Goal: Task Accomplishment & Management: Manage account settings

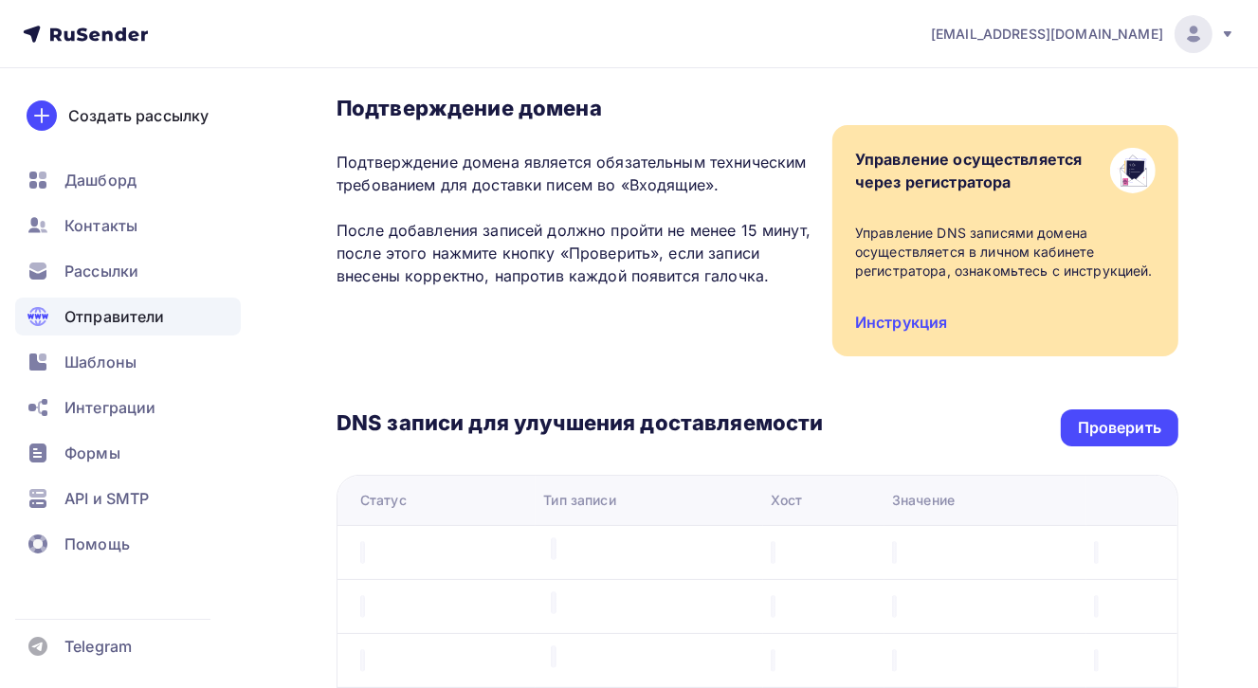
scroll to position [190, 0]
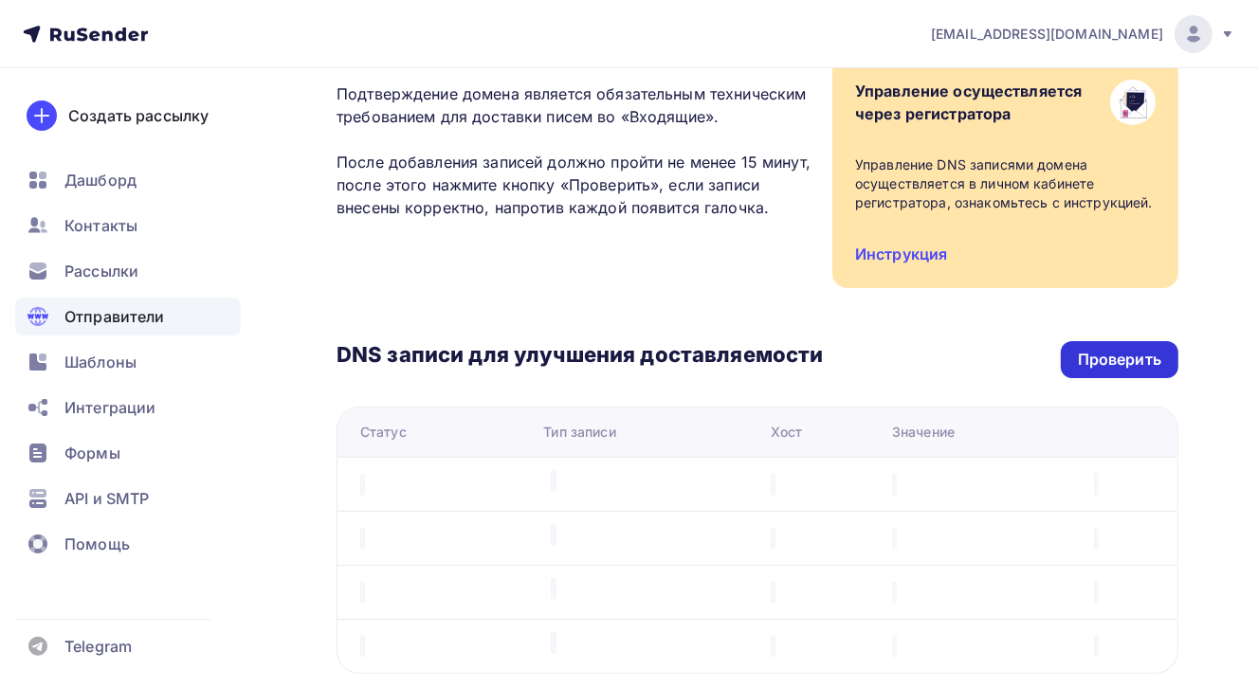
click at [1114, 364] on div "Проверить" at bounding box center [1119, 360] width 83 height 22
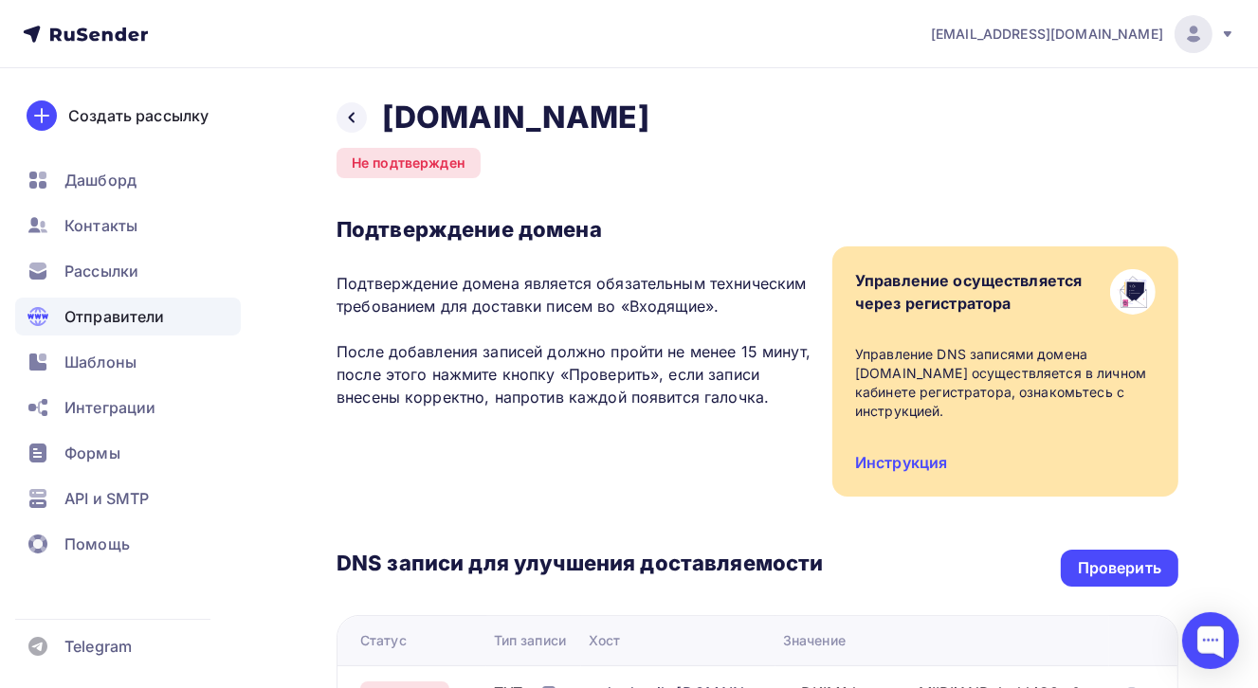
scroll to position [379, 0]
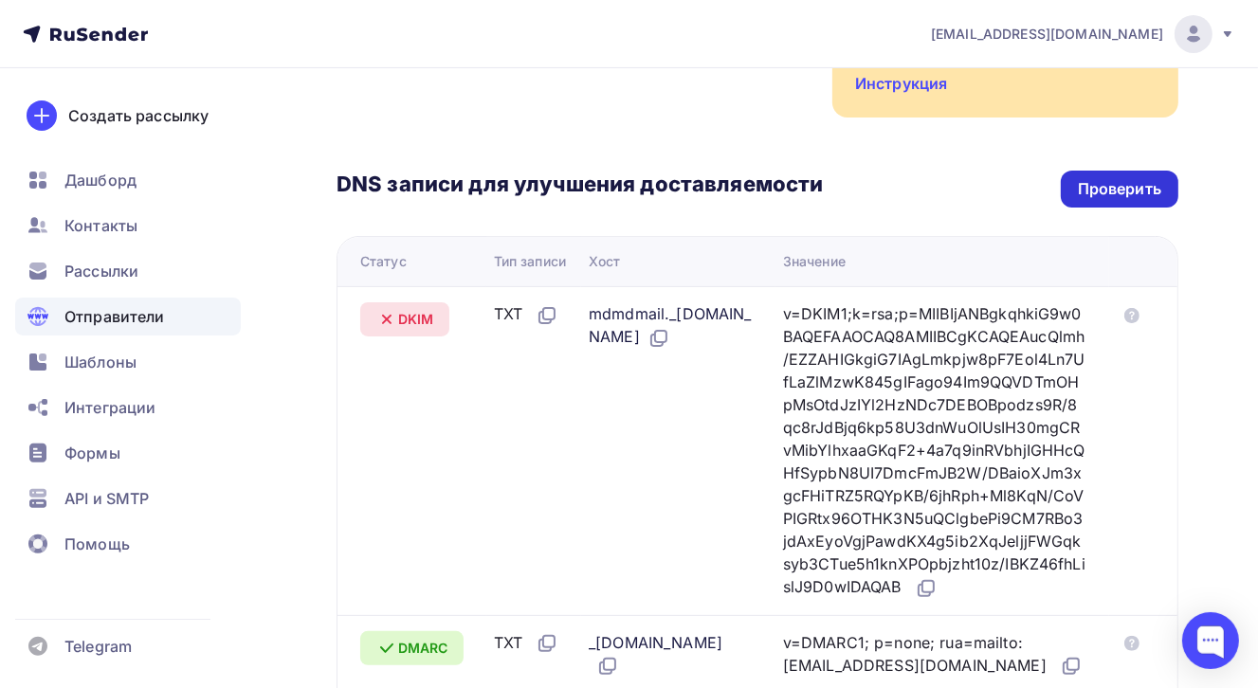
click at [1096, 191] on div "Проверить" at bounding box center [1119, 189] width 83 height 22
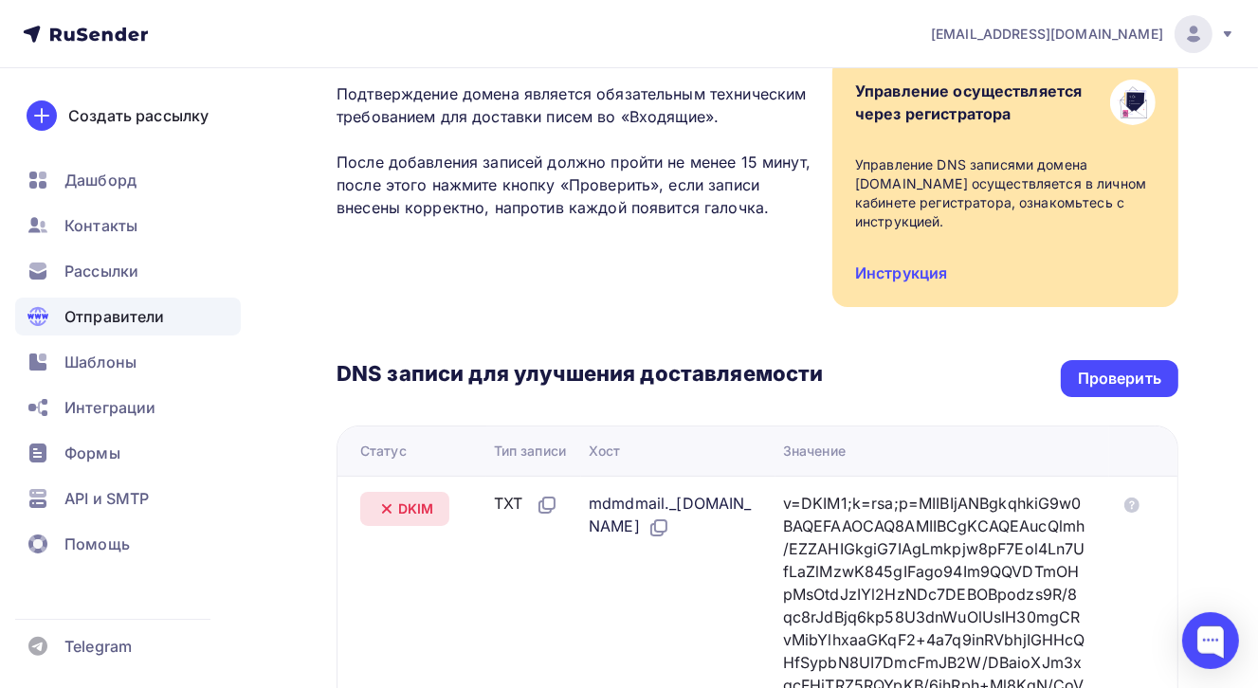
scroll to position [0, 0]
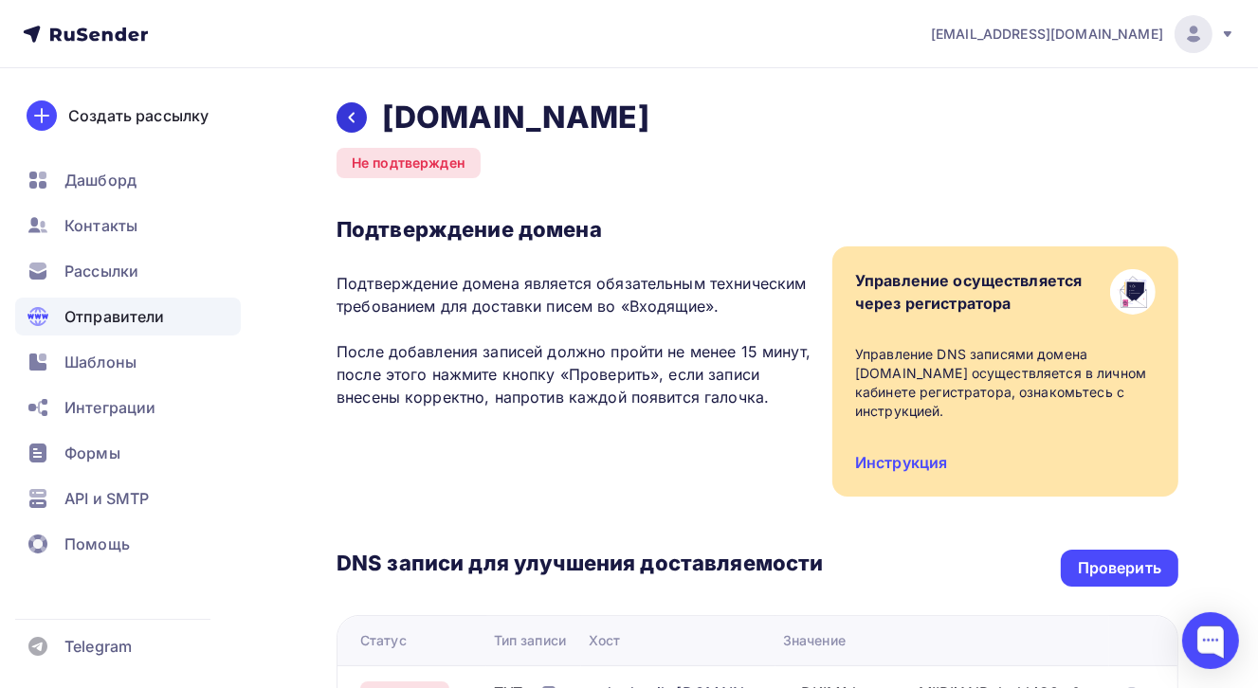
click at [356, 115] on icon at bounding box center [351, 117] width 15 height 15
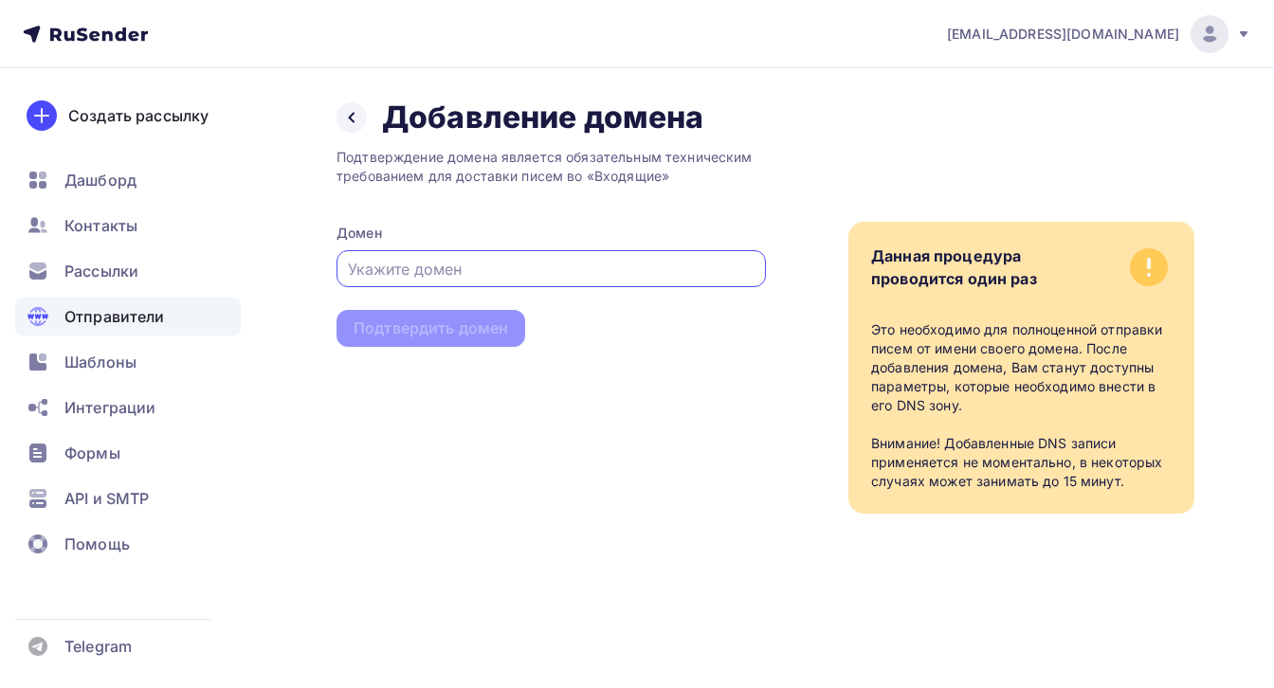
click at [383, 260] on input "text" at bounding box center [552, 269] width 408 height 23
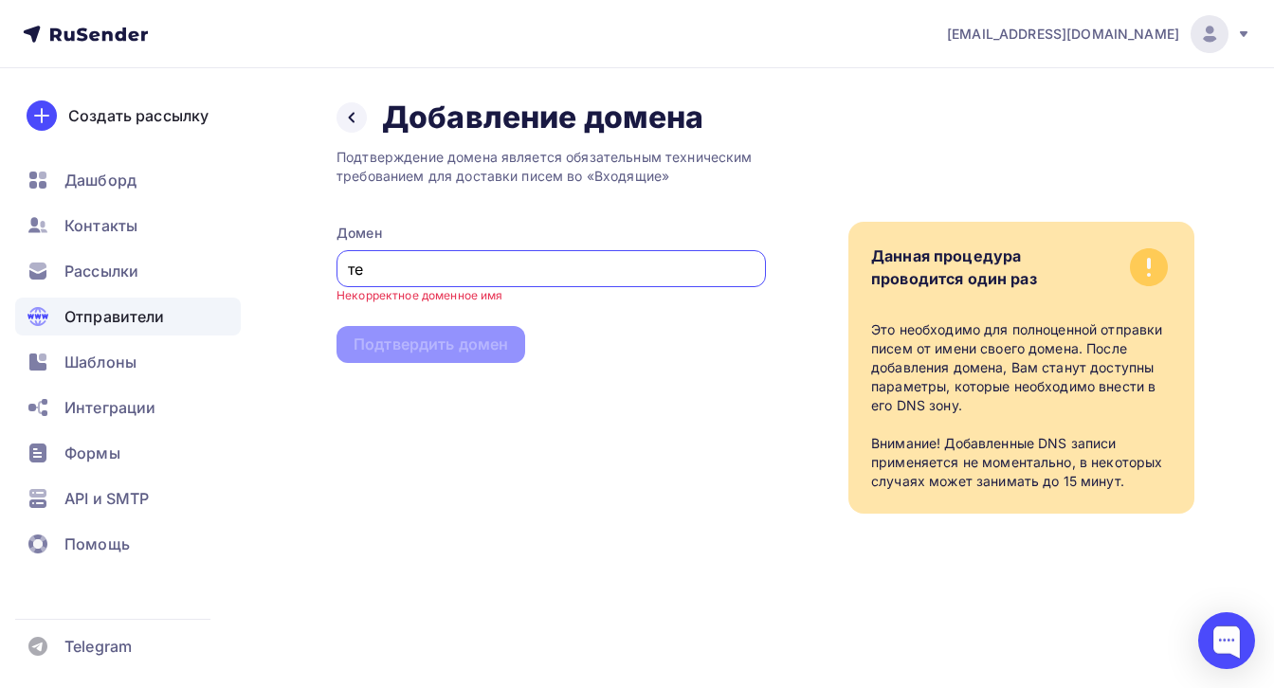
type input "т"
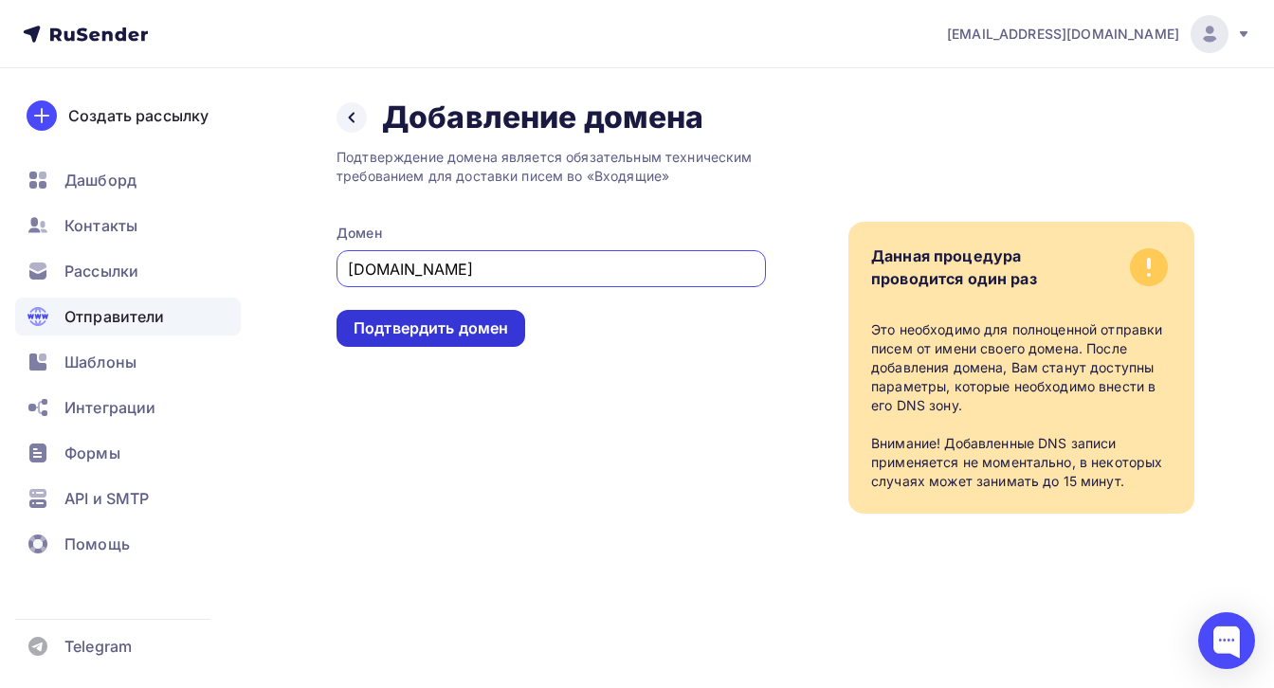
type input "[DOMAIN_NAME]"
click at [458, 332] on div "Подтвердить домен" at bounding box center [431, 329] width 155 height 22
click at [447, 326] on div "Подтвердить домен" at bounding box center [431, 329] width 155 height 22
click at [444, 334] on div "Подтвердить домен" at bounding box center [431, 329] width 155 height 22
click at [462, 332] on div "Подтвердить домен" at bounding box center [431, 329] width 155 height 22
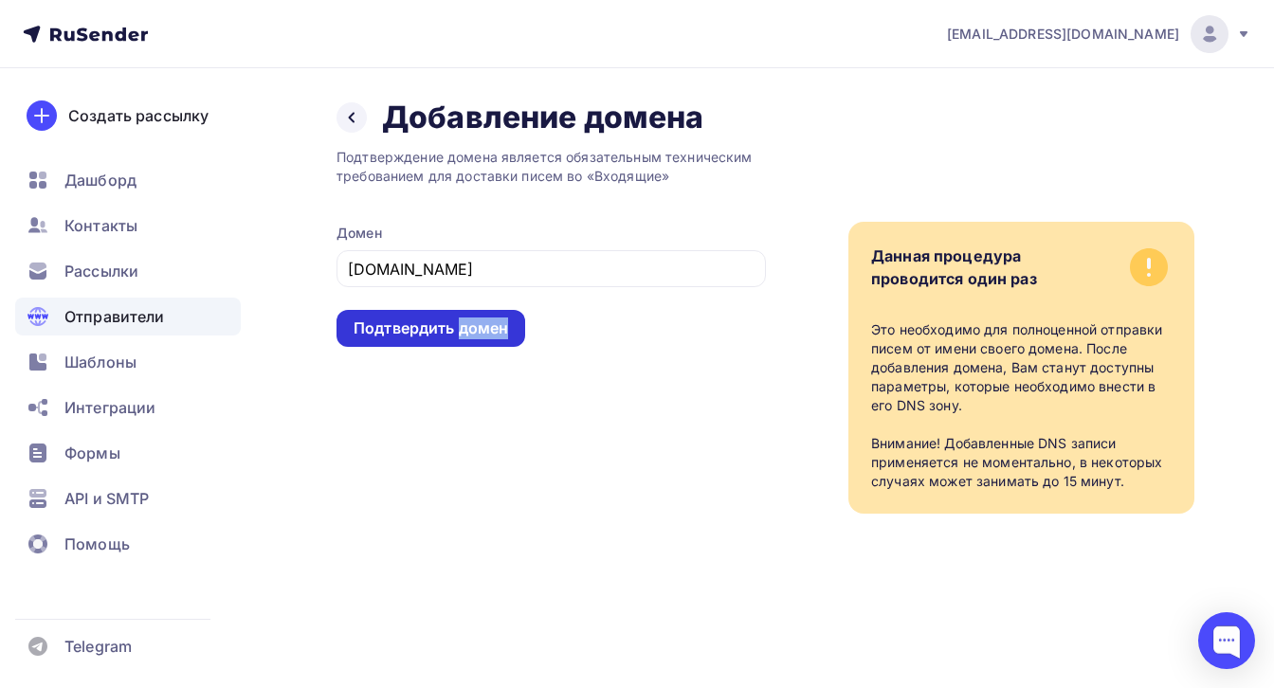
click at [462, 332] on div "Подтвердить домен" at bounding box center [431, 329] width 155 height 22
click at [420, 328] on div "Подтвердить домен" at bounding box center [431, 329] width 155 height 22
click at [479, 331] on div "Подтвердить домен" at bounding box center [431, 329] width 155 height 22
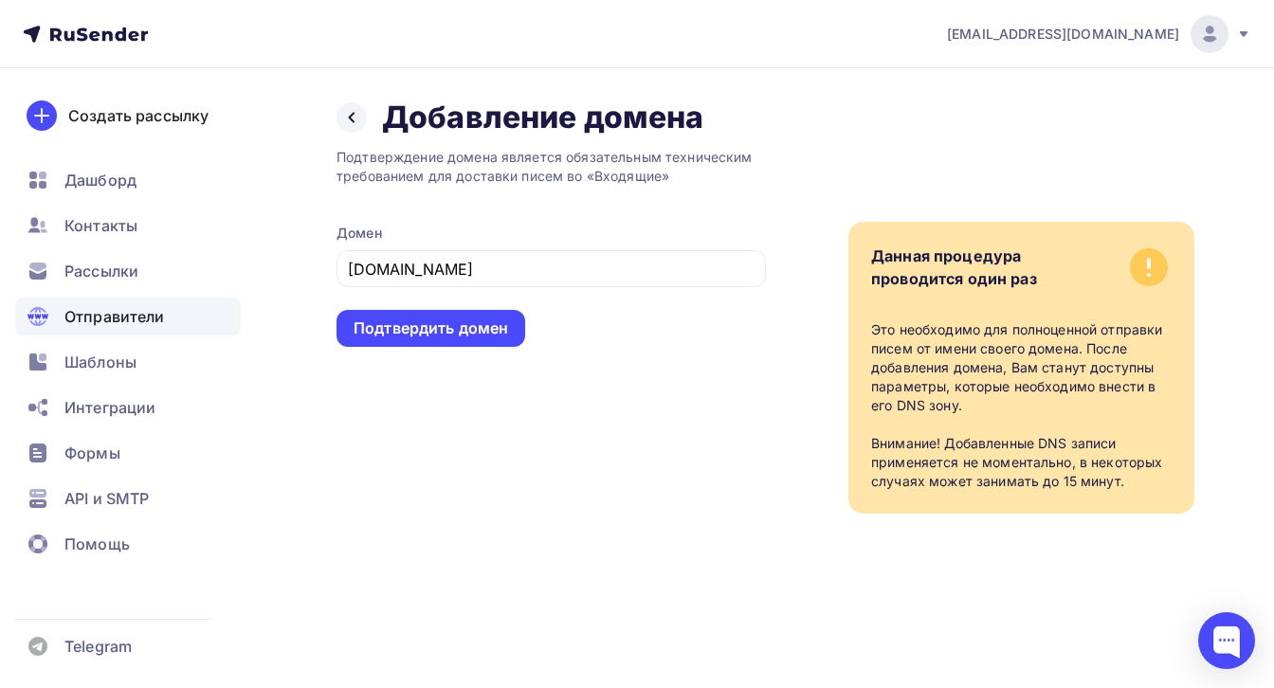
drag, startPoint x: 108, startPoint y: 186, endPoint x: 287, endPoint y: 239, distance: 186.9
click at [108, 186] on span "Дашборд" at bounding box center [100, 180] width 72 height 23
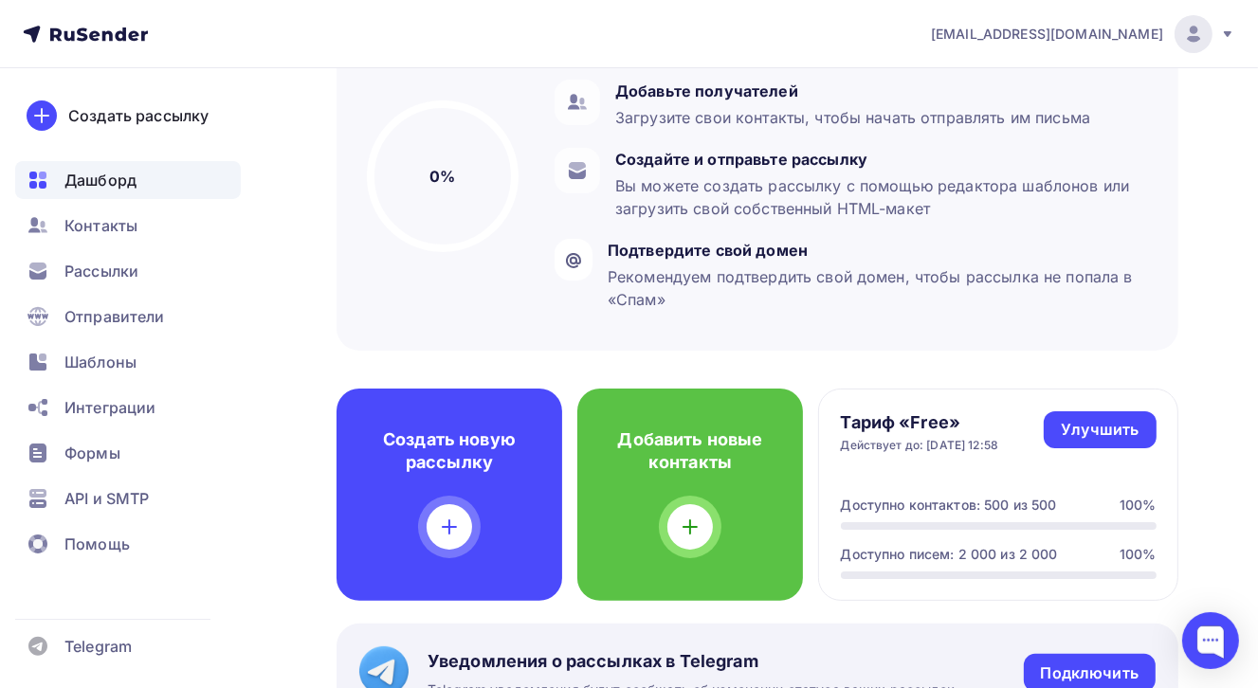
scroll to position [197, 0]
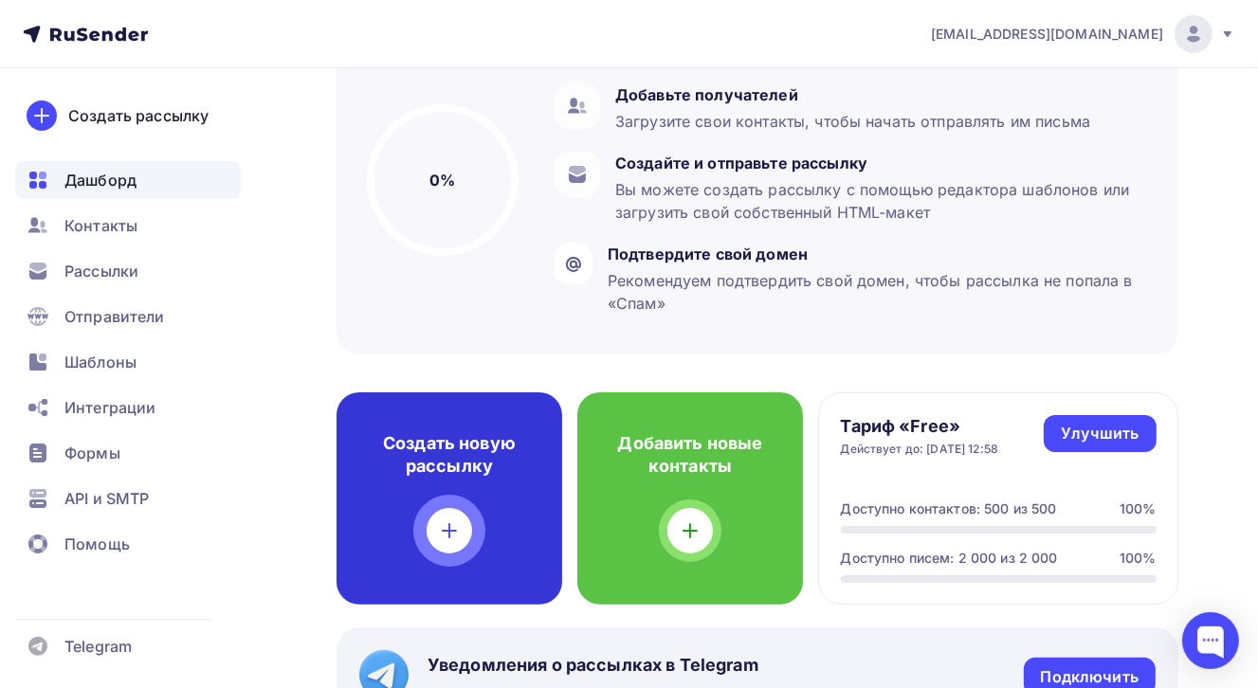
click at [461, 471] on h4 "Создать новую рассылку" at bounding box center [449, 455] width 165 height 46
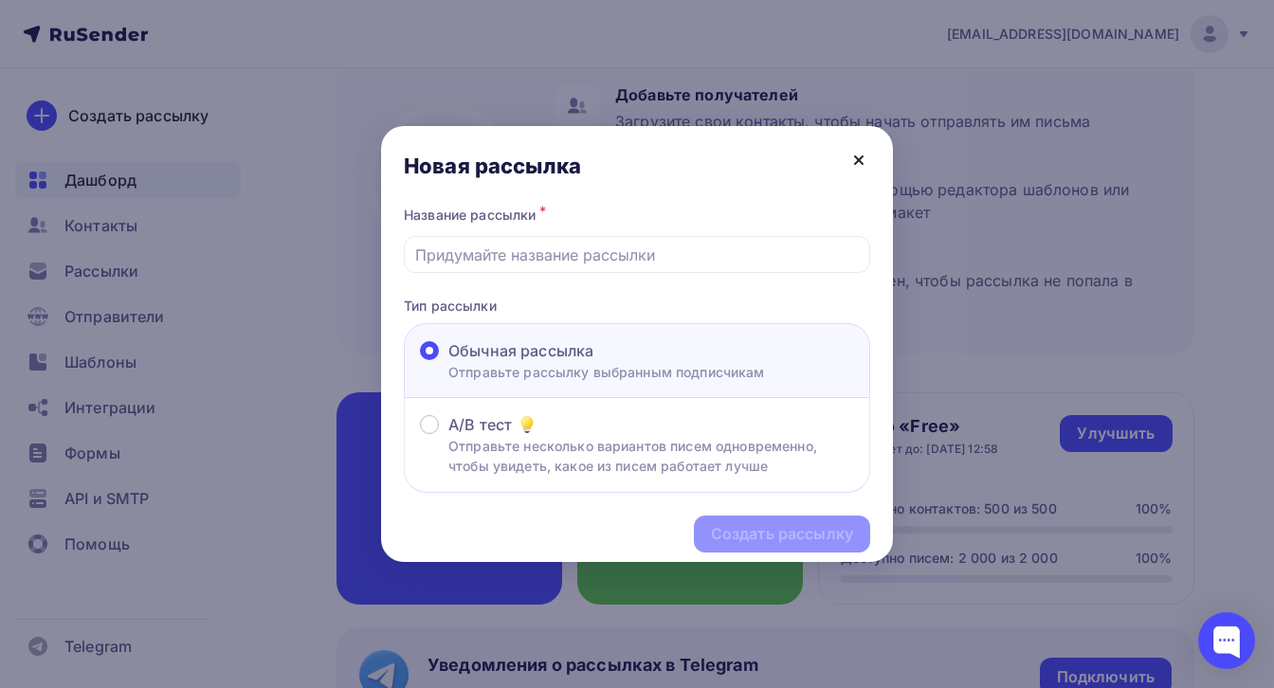
click at [862, 160] on icon at bounding box center [858, 160] width 23 height 23
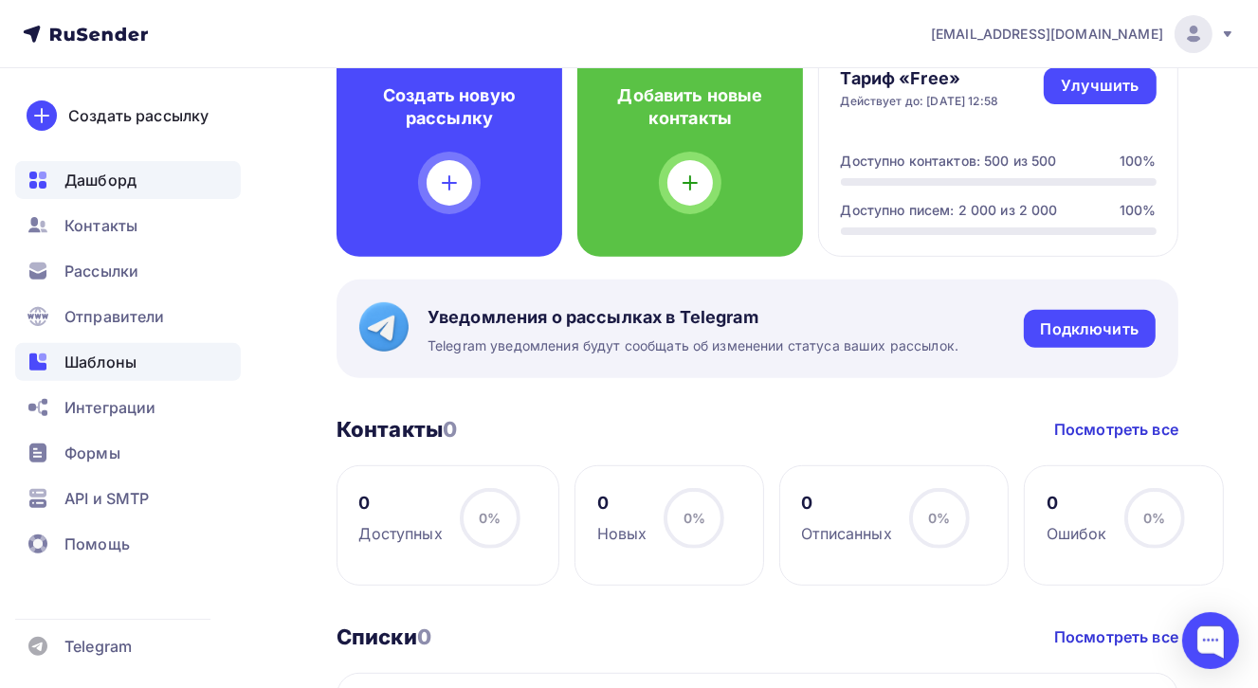
scroll to position [387, 0]
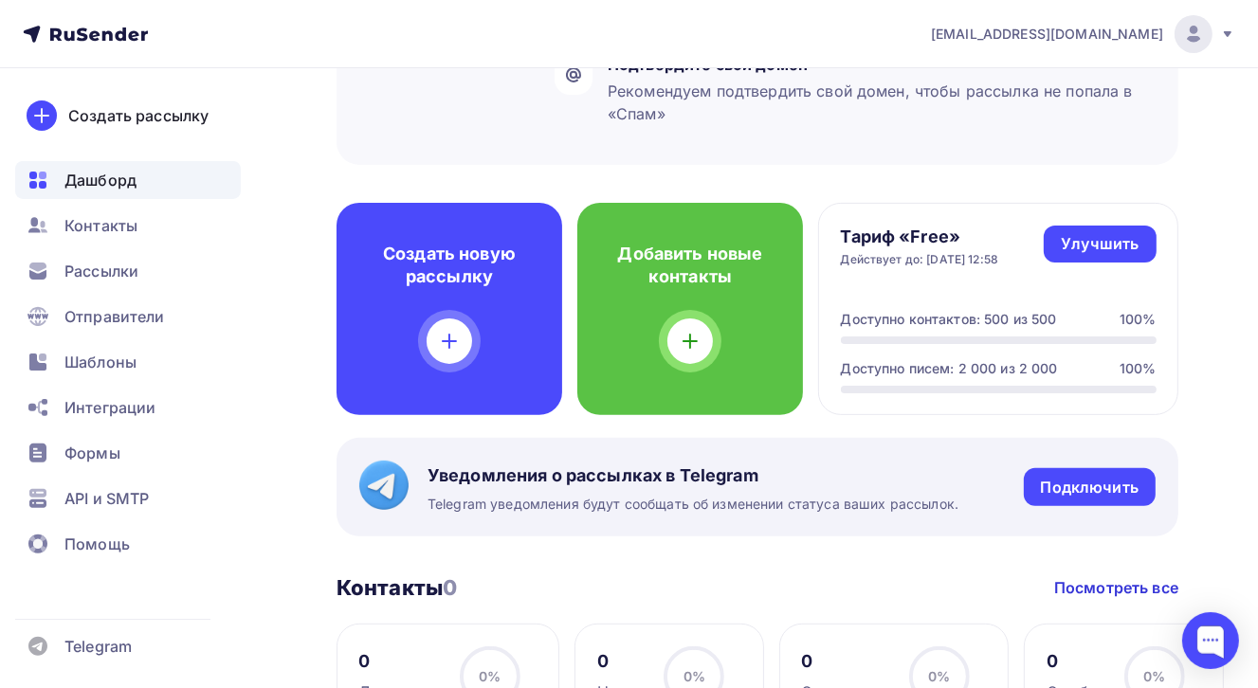
click at [1225, 38] on icon at bounding box center [1227, 34] width 15 height 15
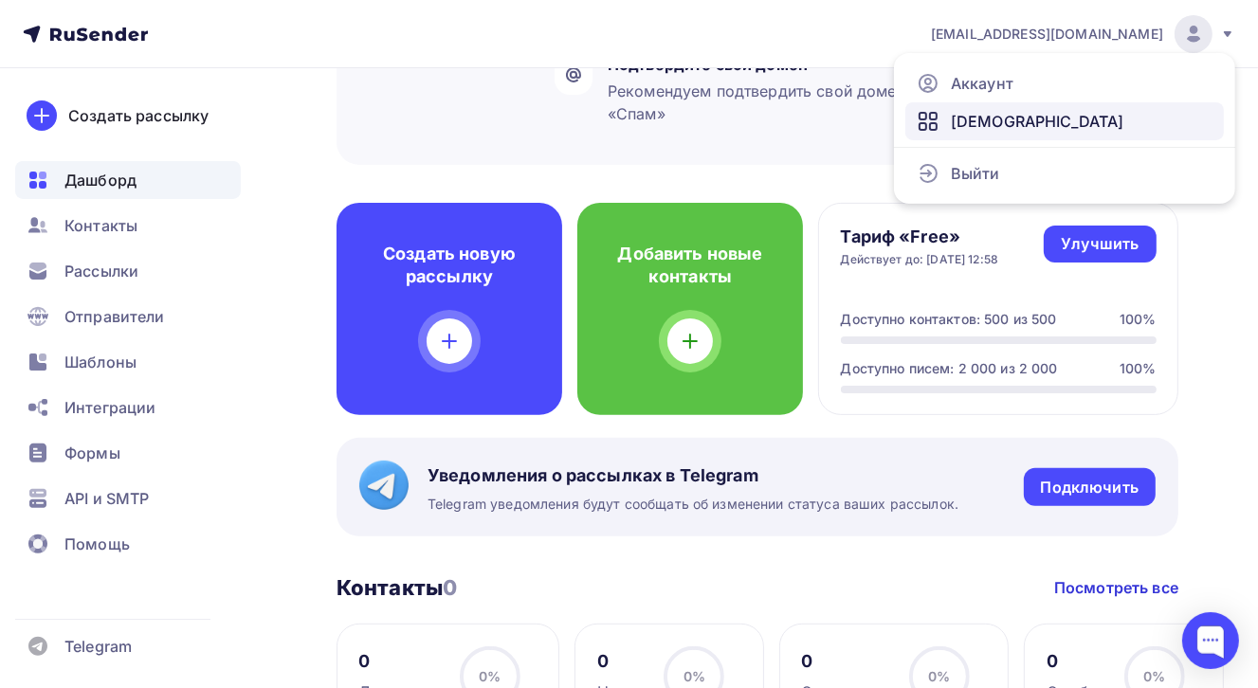
click at [978, 122] on span "[DEMOGRAPHIC_DATA]" at bounding box center [1037, 121] width 173 height 23
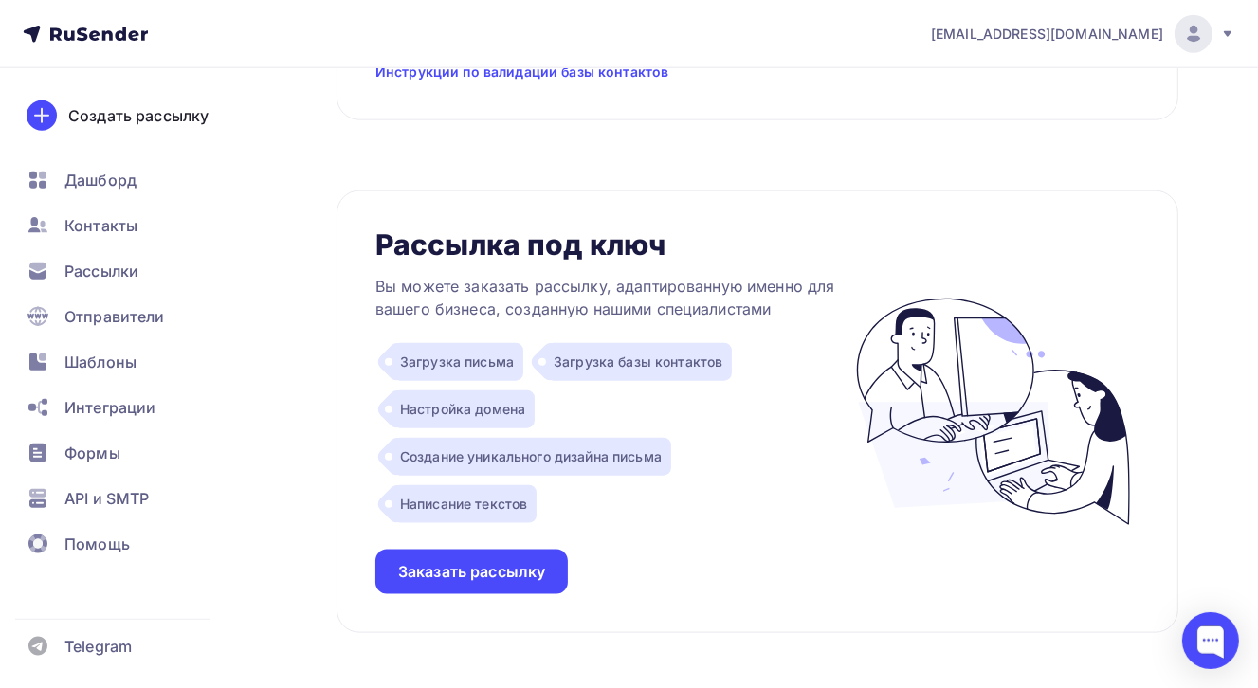
scroll to position [1991, 0]
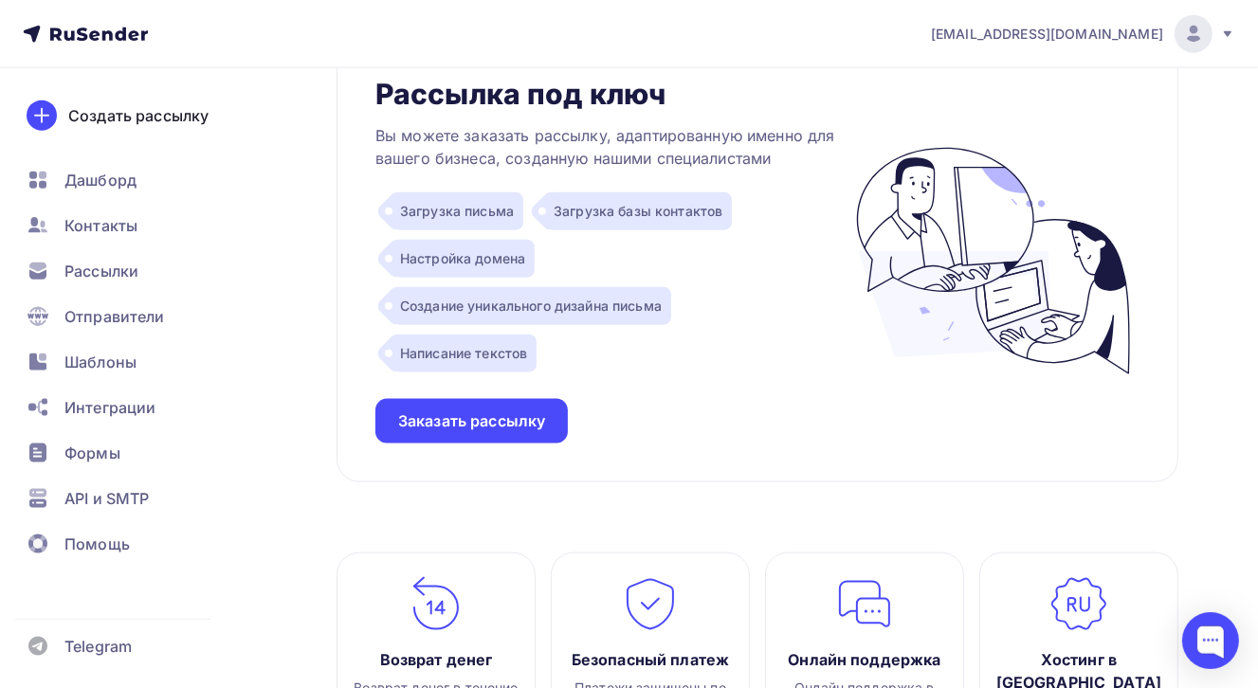
click at [447, 261] on div "Настройка домена" at bounding box center [463, 259] width 142 height 38
click at [478, 252] on div "Настройка домена" at bounding box center [463, 259] width 142 height 38
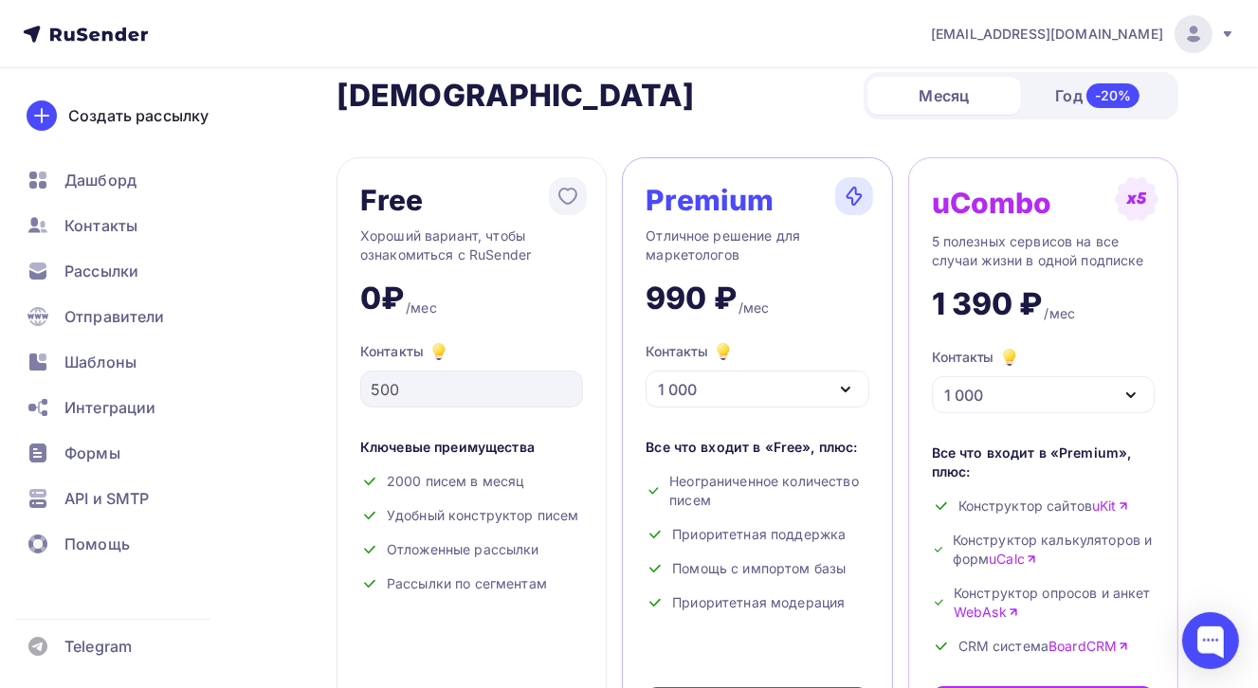
scroll to position [0, 0]
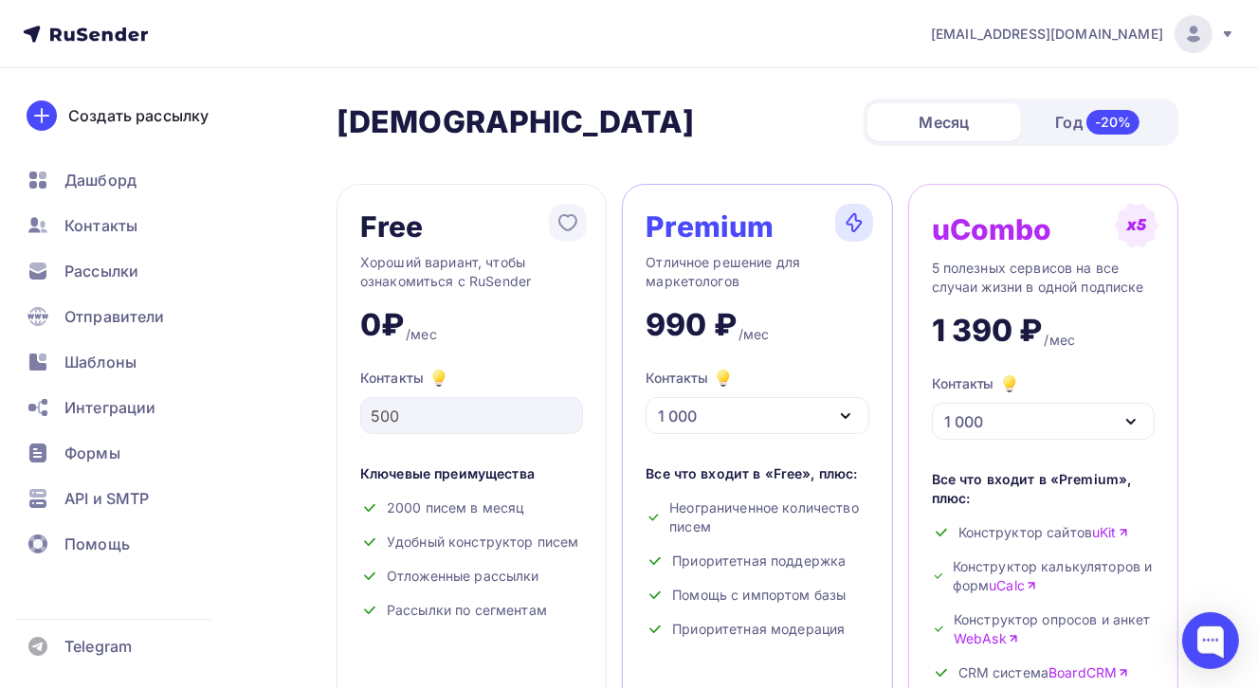
click at [959, 127] on div "Месяц" at bounding box center [944, 122] width 154 height 38
click at [1082, 125] on div "Год -20%" at bounding box center [1098, 122] width 154 height 40
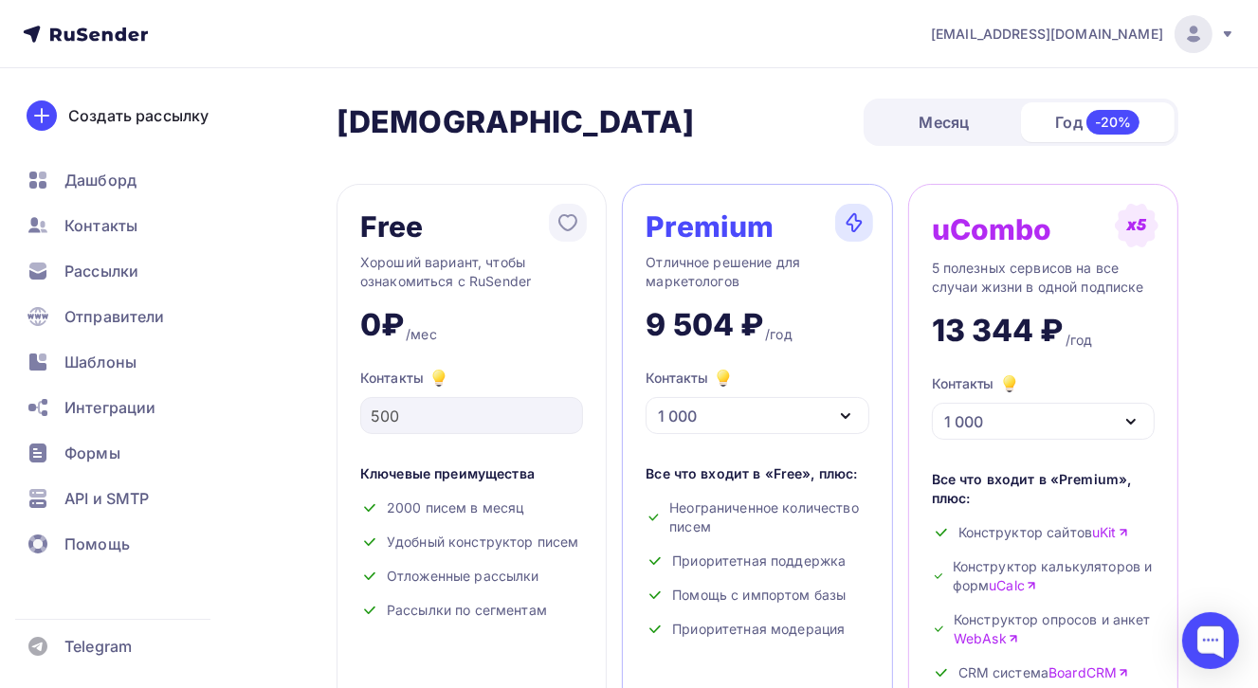
click at [1216, 37] on div "[EMAIL_ADDRESS][DOMAIN_NAME]" at bounding box center [1083, 34] width 304 height 38
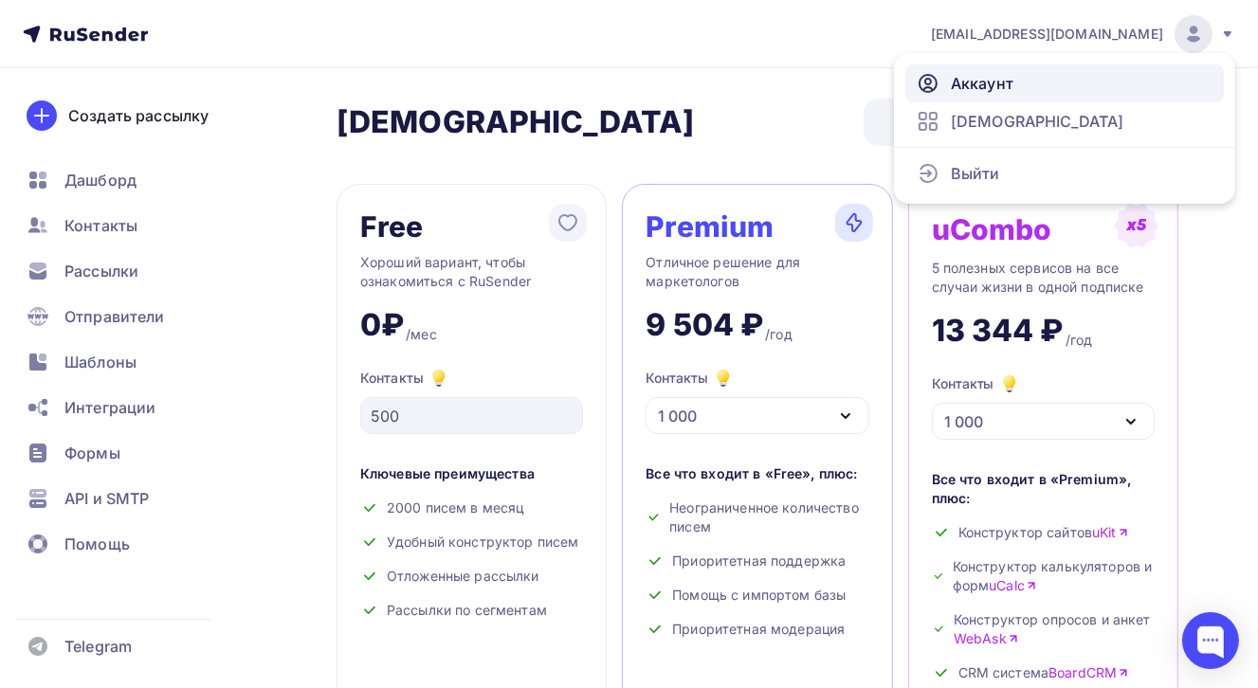
drag, startPoint x: 982, startPoint y: 82, endPoint x: 959, endPoint y: 83, distance: 22.8
click at [982, 82] on span "Аккаунт" at bounding box center [982, 83] width 63 height 23
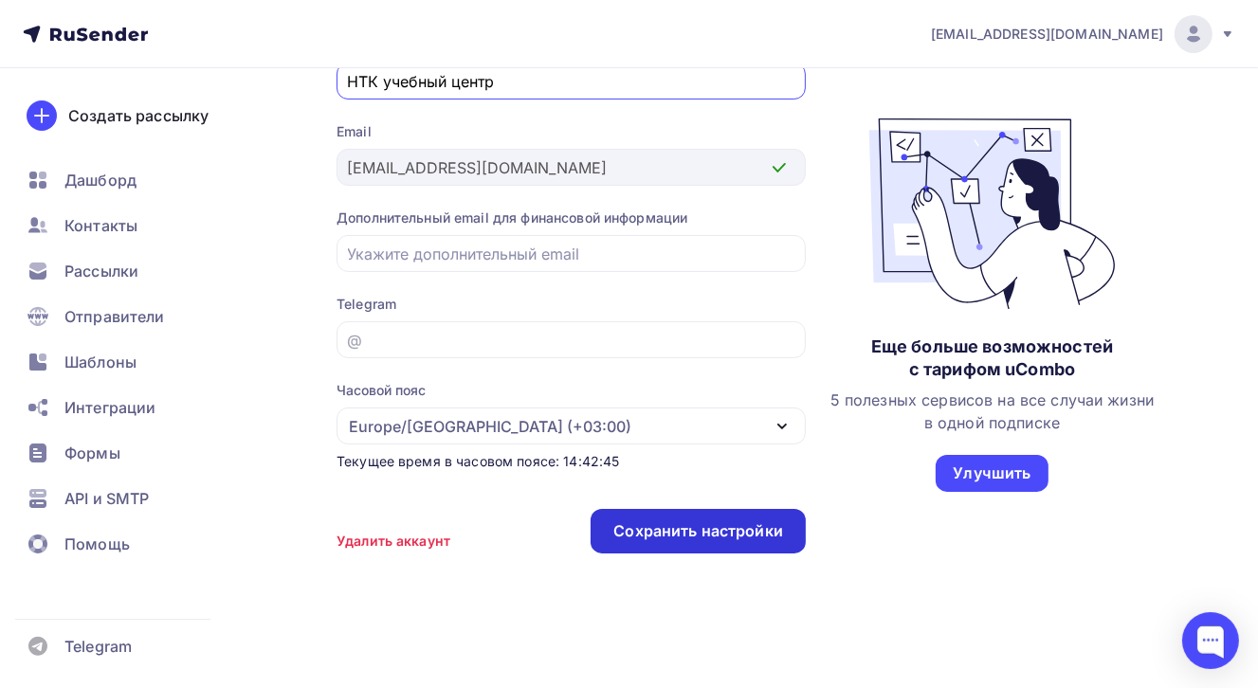
scroll to position [224, 0]
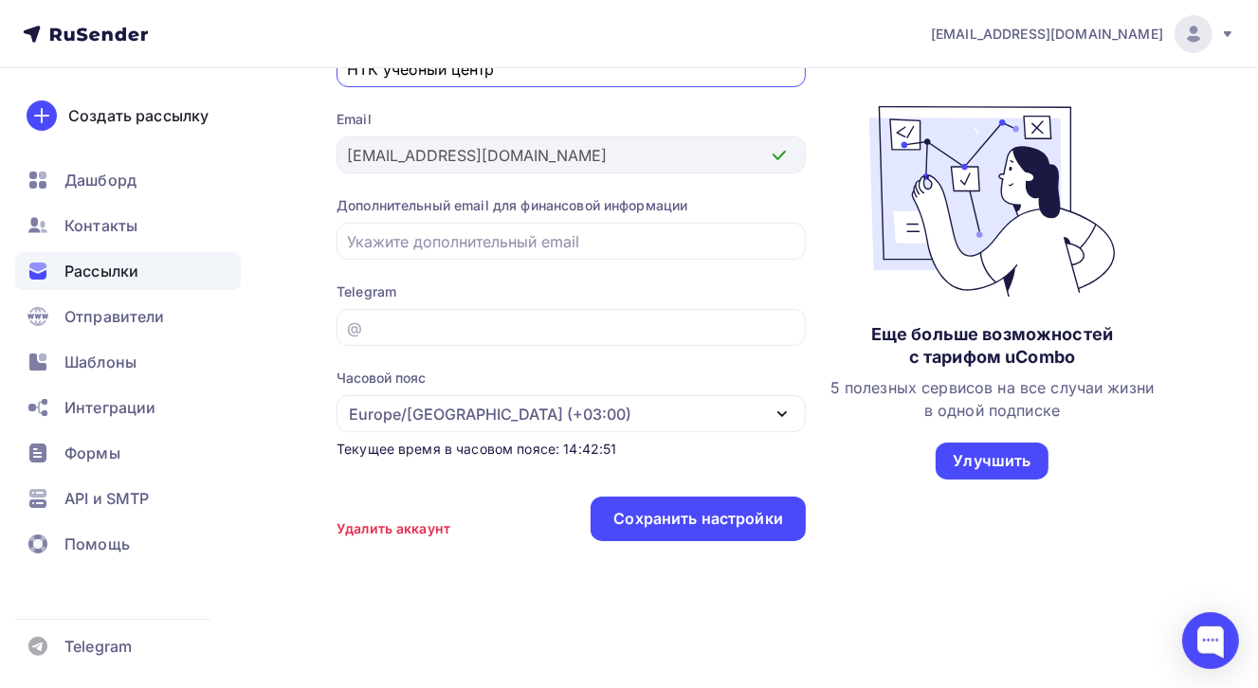
click at [106, 268] on span "Рассылки" at bounding box center [101, 271] width 74 height 23
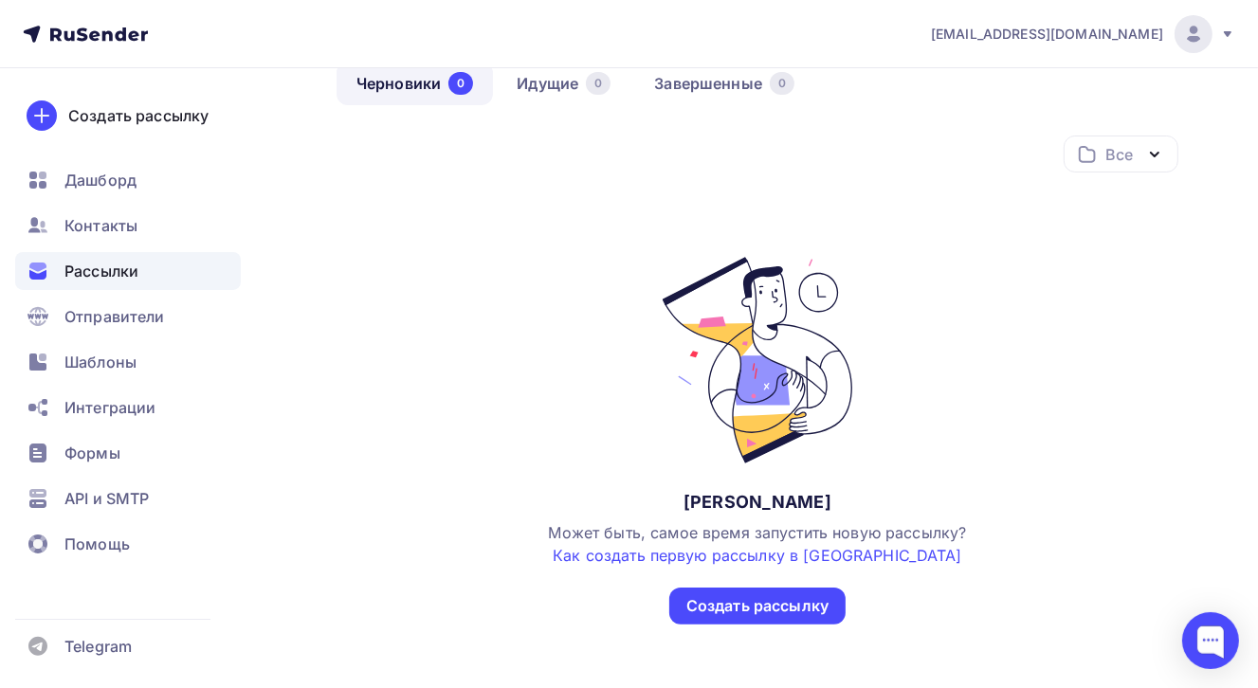
scroll to position [238, 0]
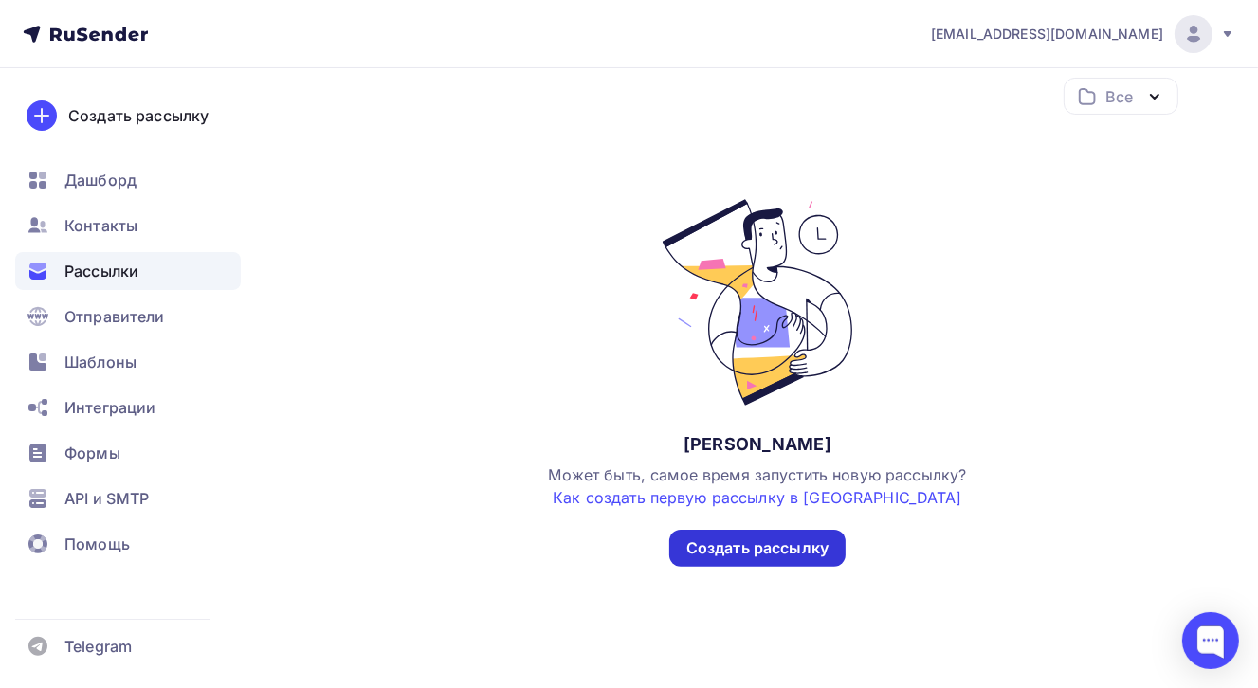
click at [758, 556] on div "Создать рассылку" at bounding box center [757, 548] width 142 height 22
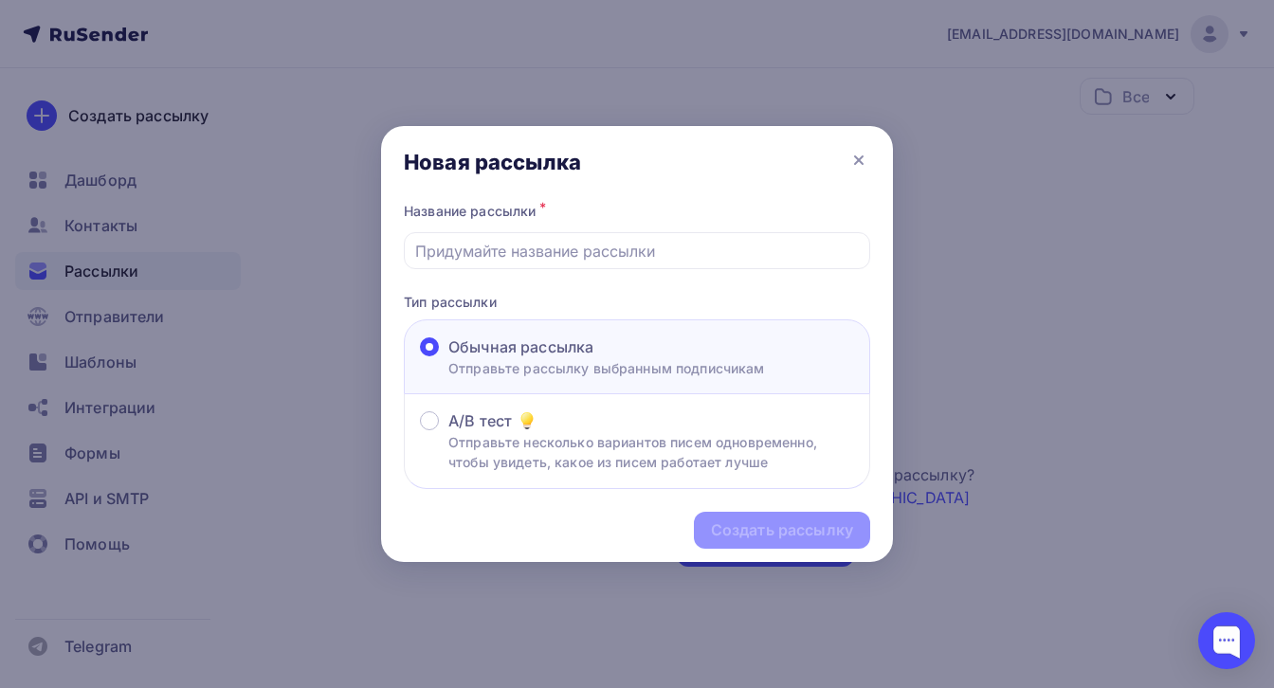
click at [512, 354] on span "Обычная рассылка" at bounding box center [520, 347] width 145 height 23
click at [448, 358] on input "Обычная рассылка Отправьте рассылку выбранным подписчикам" at bounding box center [448, 358] width 0 height 0
click at [559, 246] on input "text" at bounding box center [637, 251] width 445 height 23
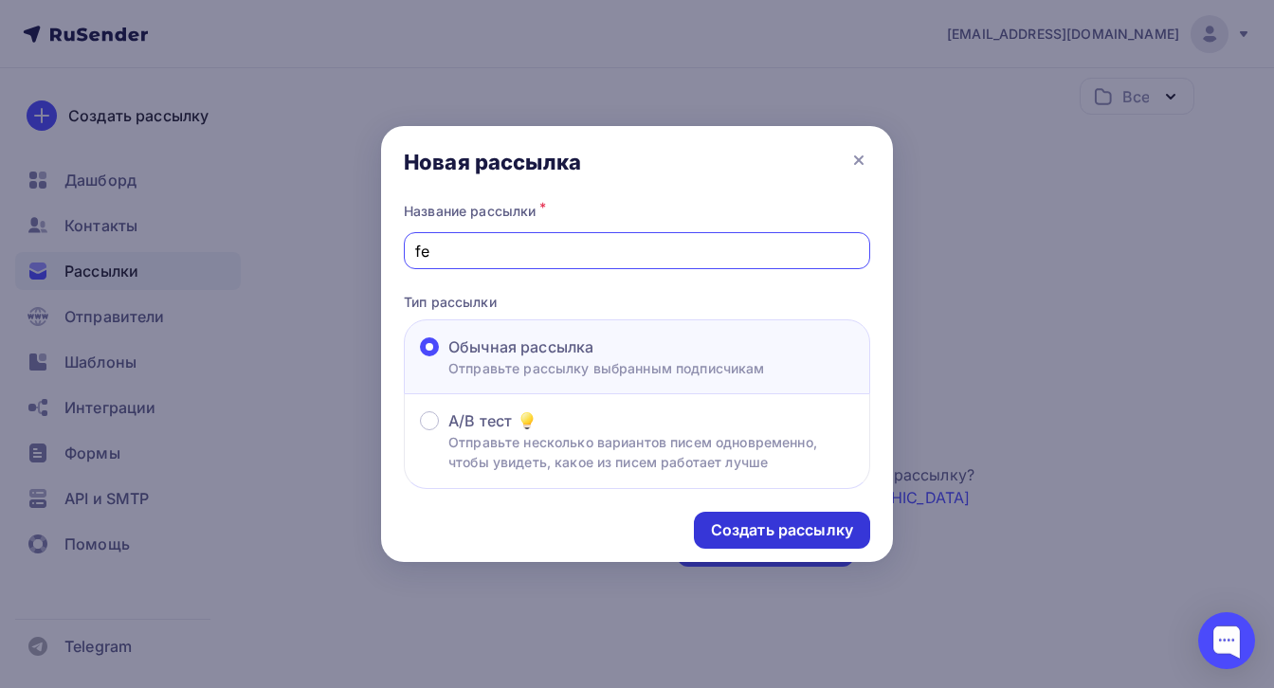
click at [838, 531] on div "Создать рассылку" at bounding box center [782, 530] width 142 height 22
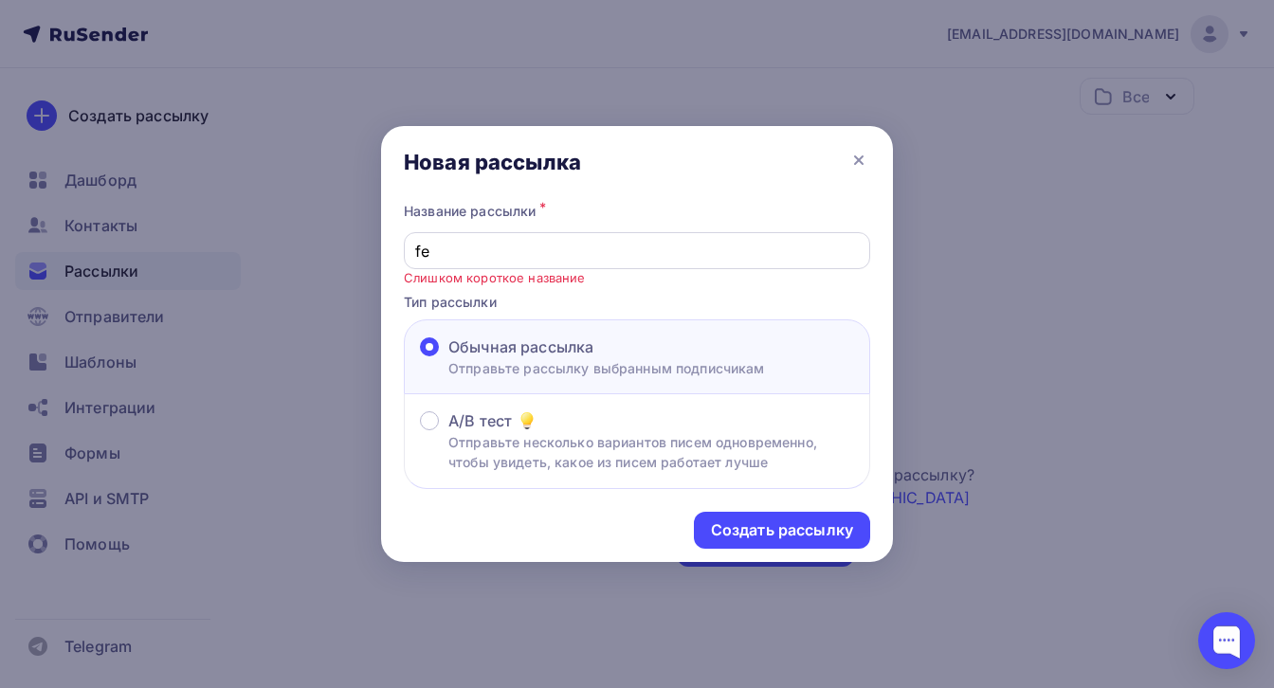
click at [465, 250] on input "fe" at bounding box center [637, 251] width 445 height 23
type input "f"
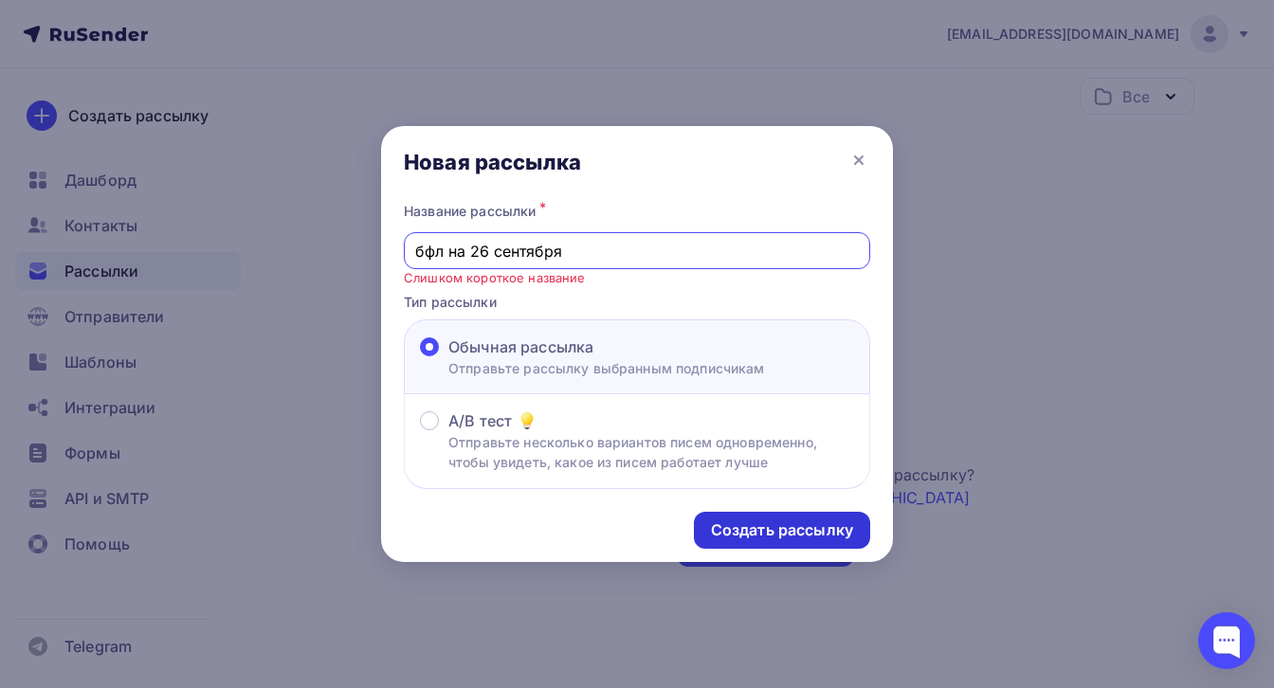
type input "бфл на 26 сентября"
click at [839, 520] on div "Создать рассылку" at bounding box center [782, 530] width 142 height 22
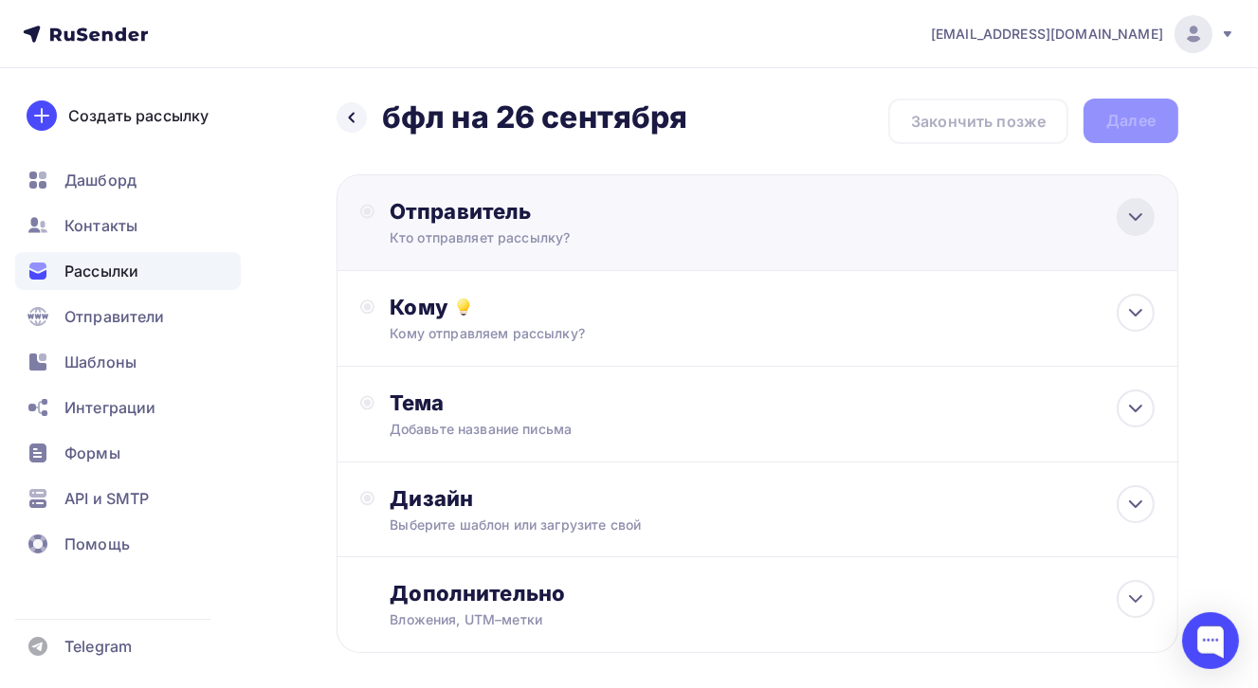
click at [1134, 216] on icon at bounding box center [1135, 217] width 11 height 6
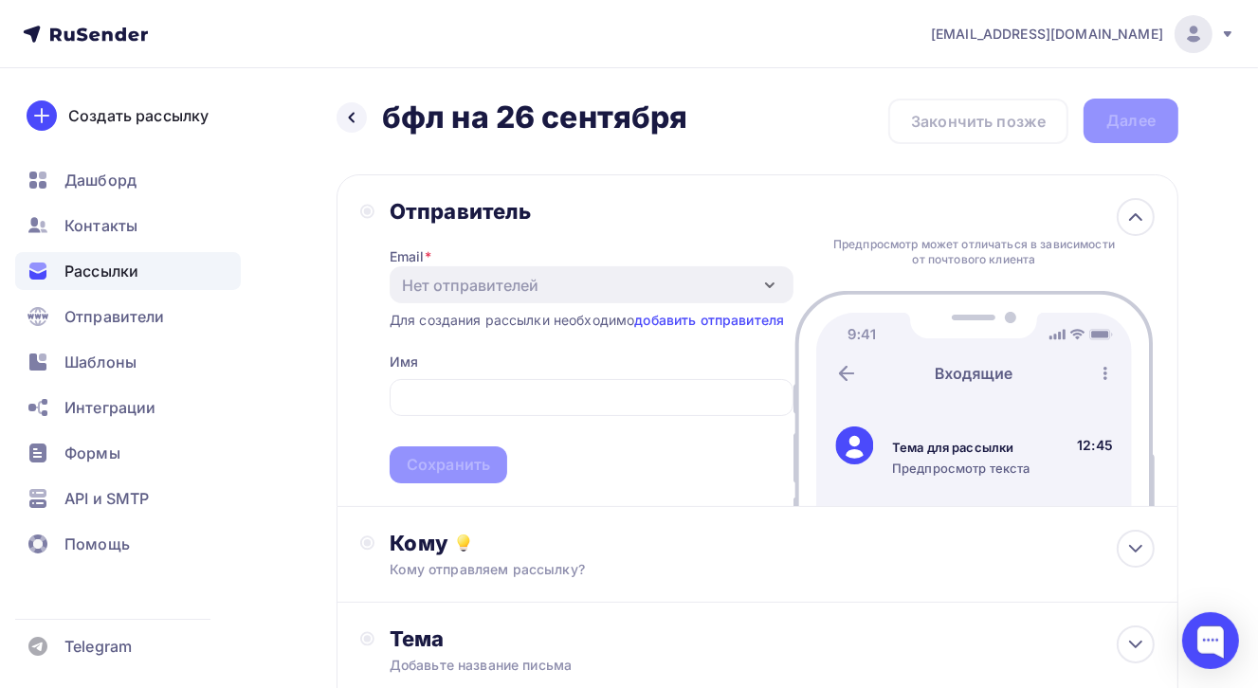
click at [642, 346] on div "Email * Нет отправителей Добавить отправителя Для создания рассылки необходимо …" at bounding box center [592, 354] width 404 height 259
click at [746, 317] on link "добавить отправителя" at bounding box center [709, 320] width 150 height 16
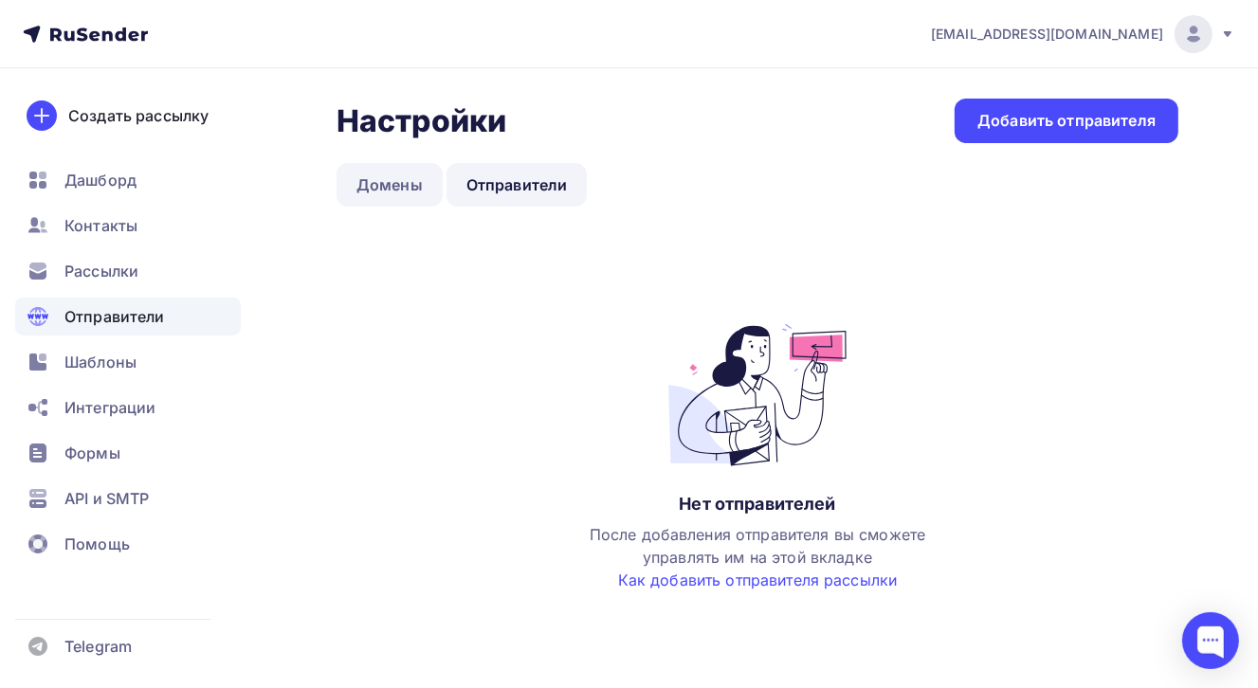
click at [388, 185] on link "Домены" at bounding box center [390, 185] width 106 height 44
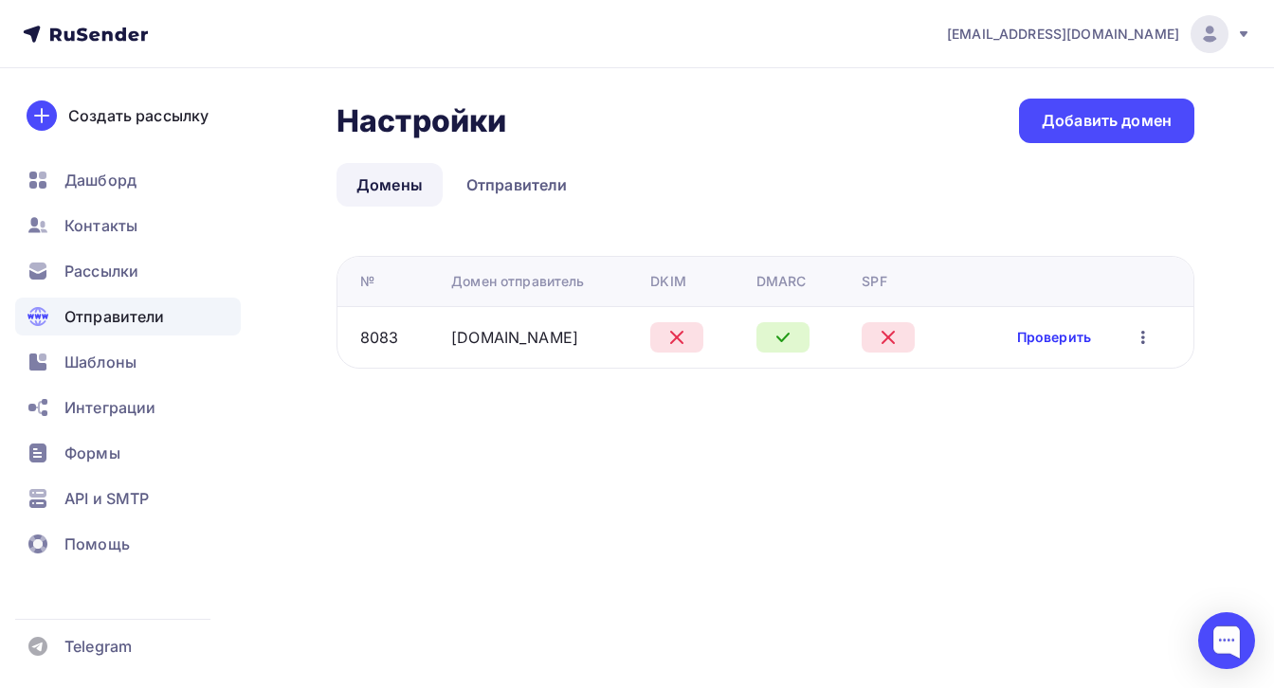
click at [1067, 337] on link "Проверить" at bounding box center [1054, 337] width 74 height 19
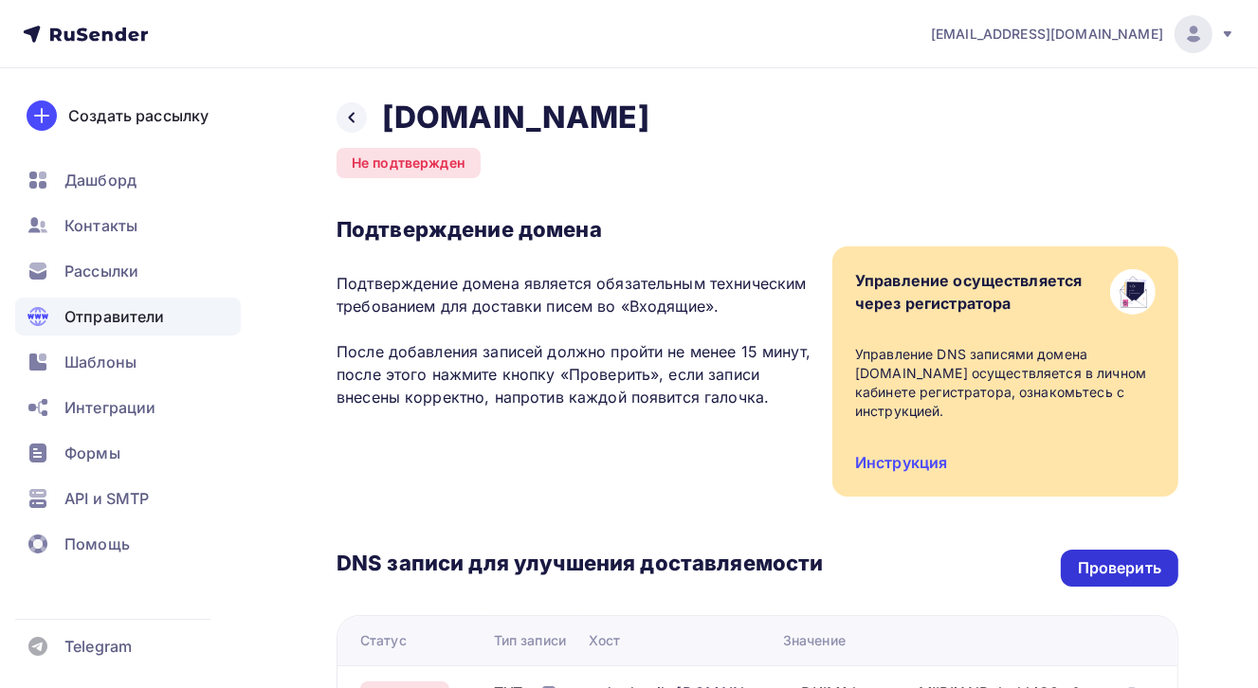
click at [1116, 570] on div "Проверить" at bounding box center [1119, 568] width 83 height 22
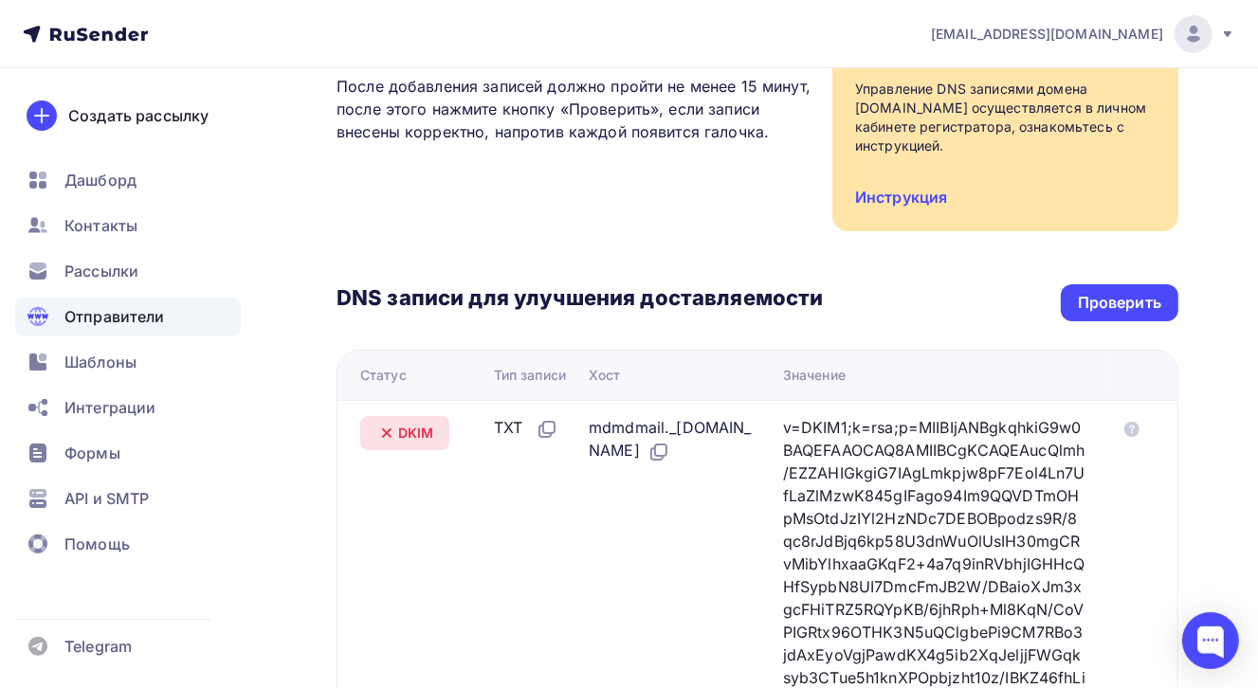
scroll to position [165, 0]
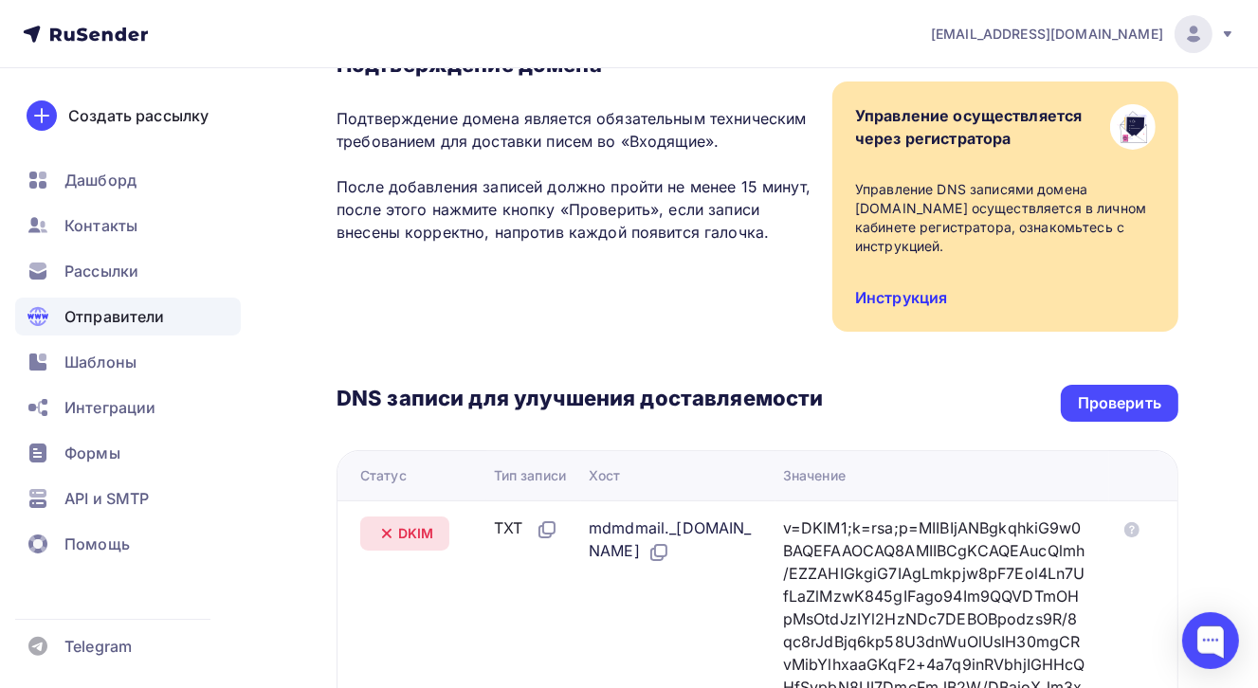
click at [920, 292] on link "Инструкция" at bounding box center [901, 297] width 92 height 19
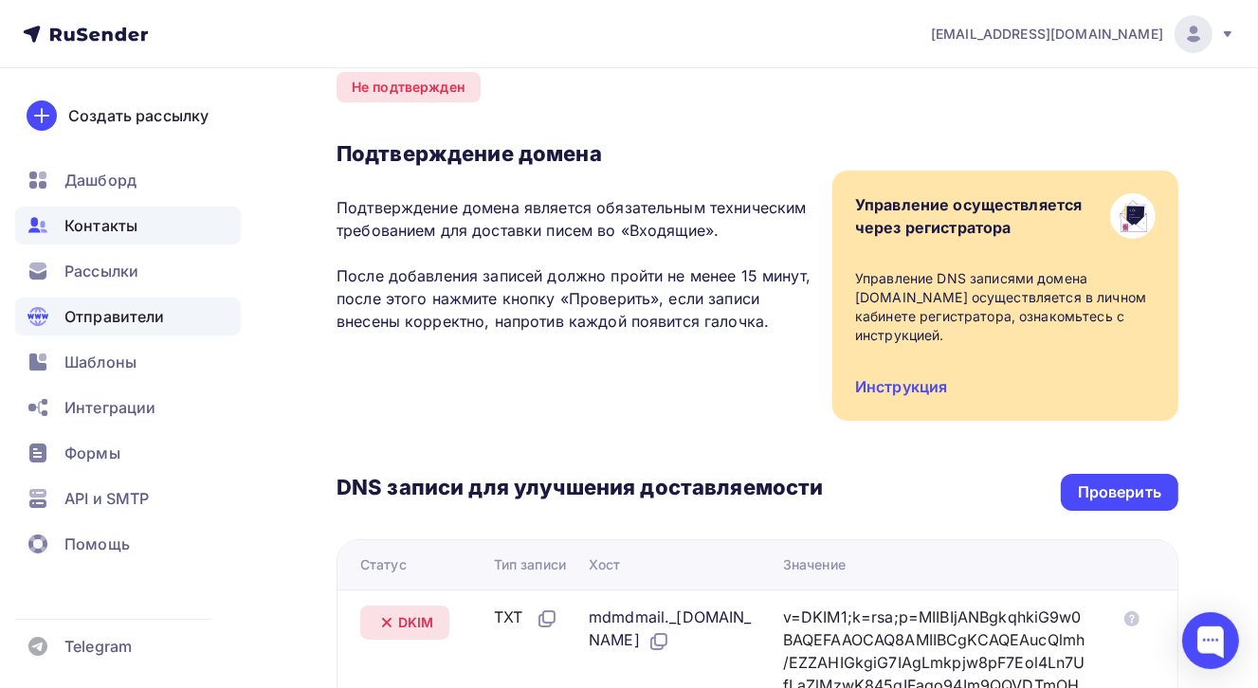
scroll to position [0, 0]
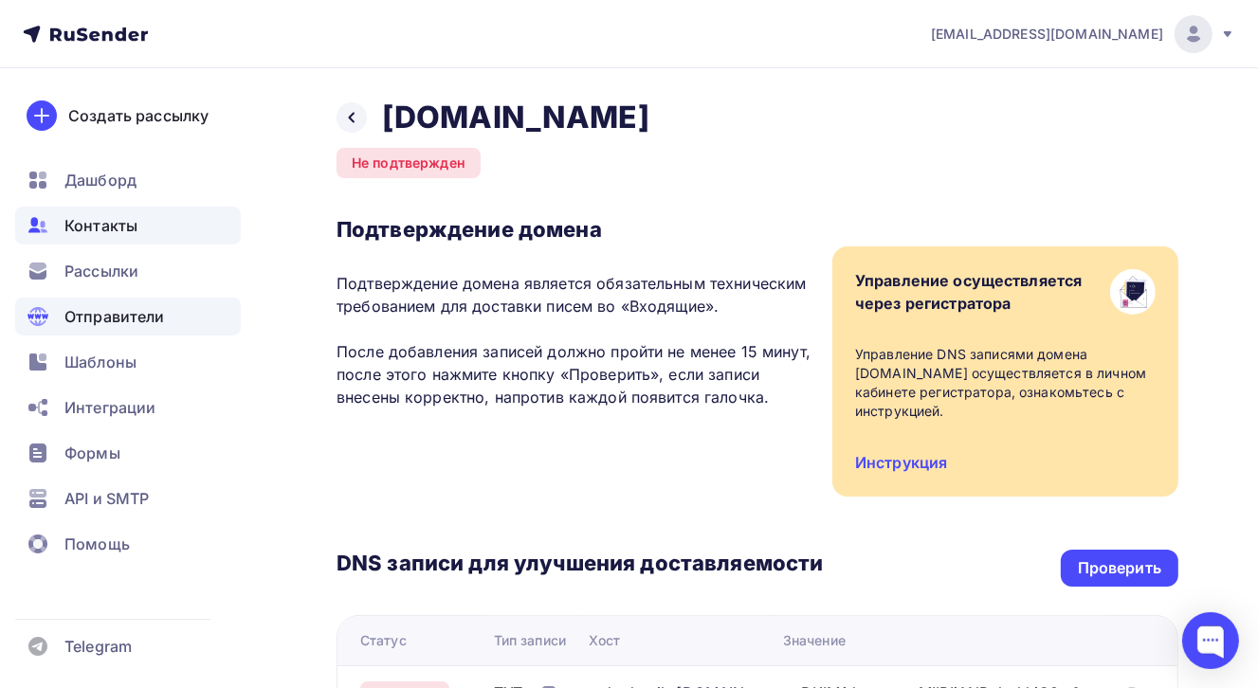
click at [126, 234] on span "Контакты" at bounding box center [100, 225] width 73 height 23
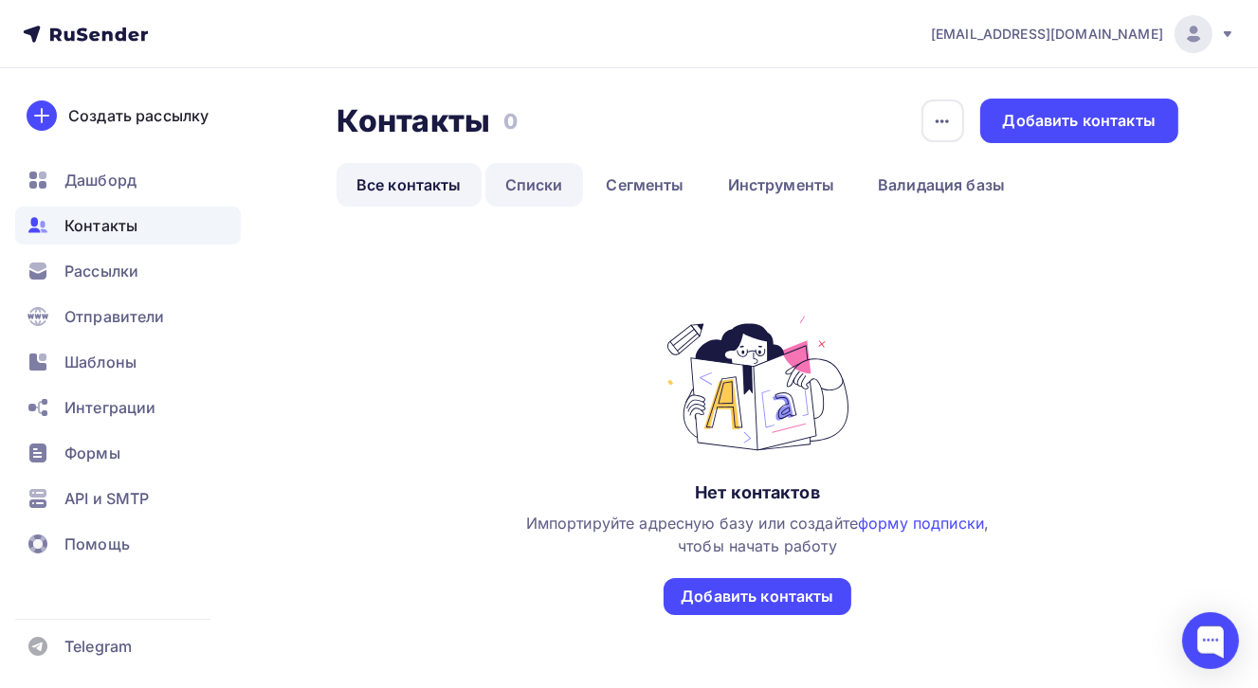
click at [531, 189] on link "Списки" at bounding box center [534, 185] width 98 height 44
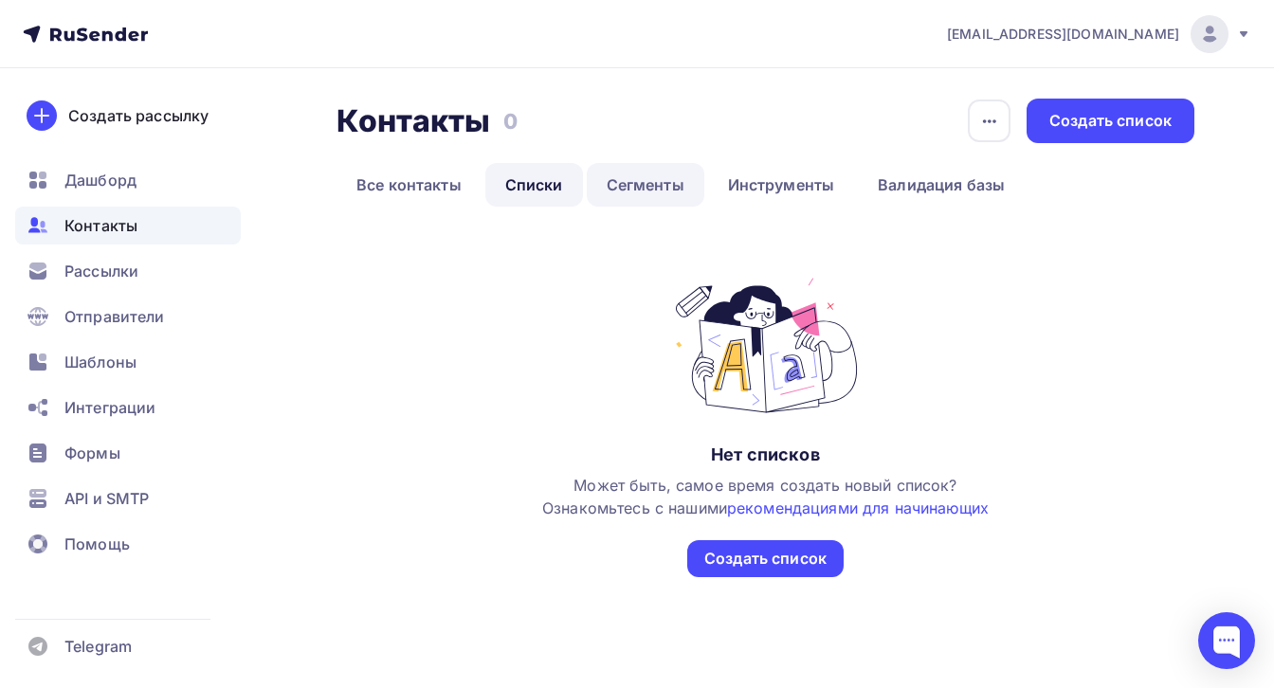
click at [652, 188] on link "Сегменты" at bounding box center [646, 185] width 118 height 44
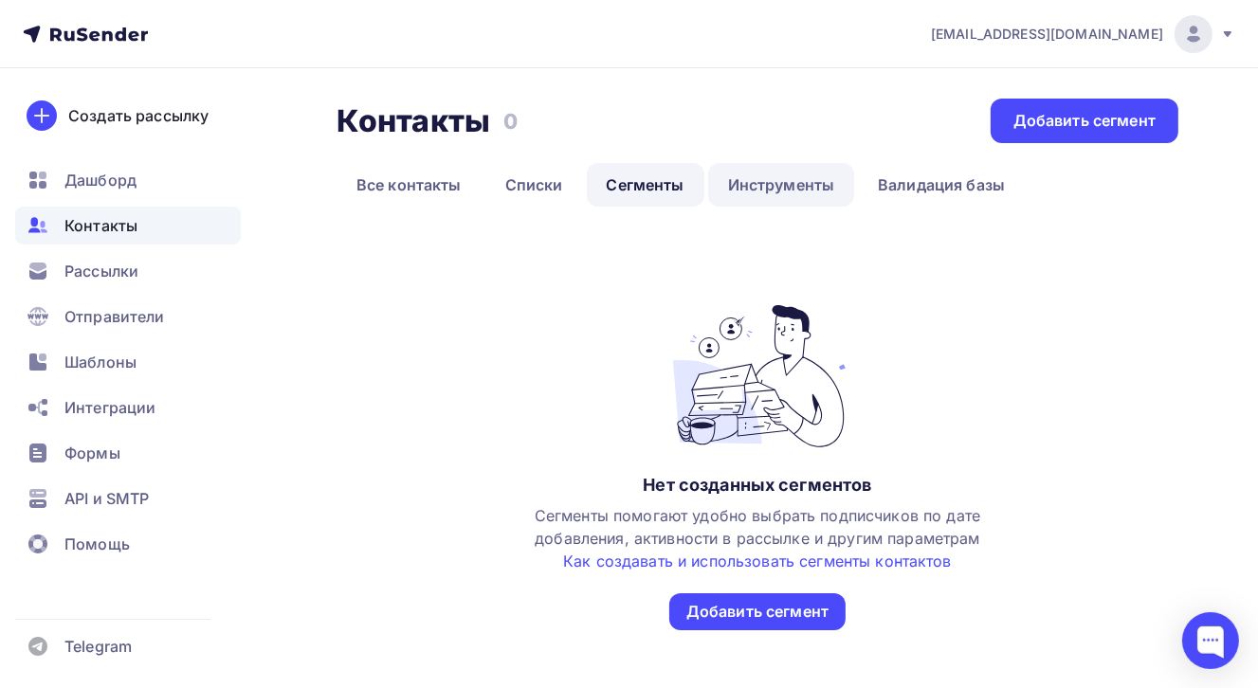
click at [797, 179] on link "Инструменты" at bounding box center [781, 185] width 147 height 44
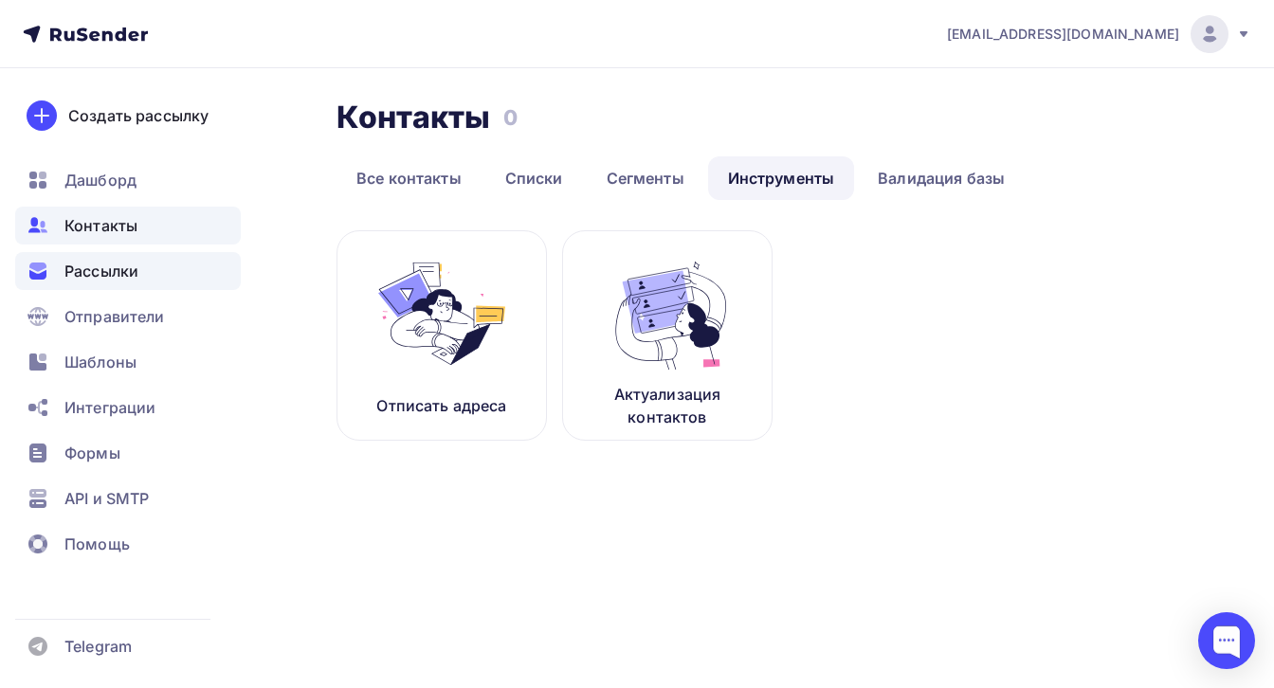
click at [117, 268] on span "Рассылки" at bounding box center [101, 271] width 74 height 23
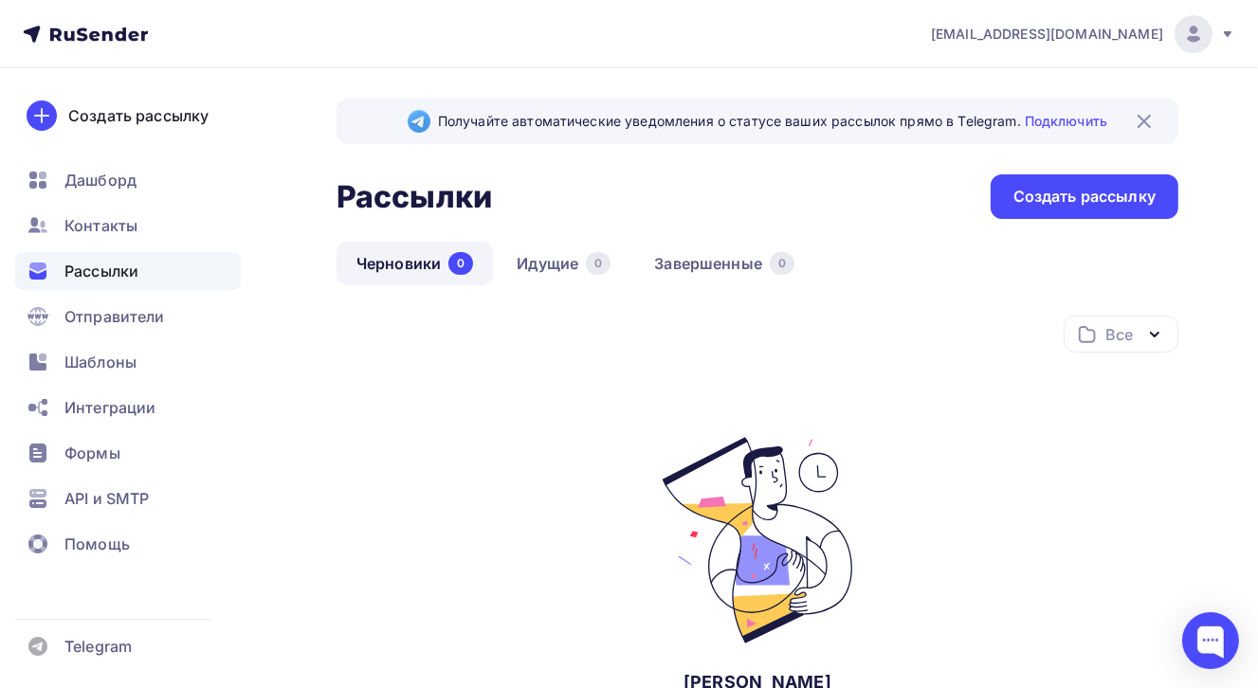
click at [1147, 115] on img at bounding box center [1144, 121] width 23 height 23
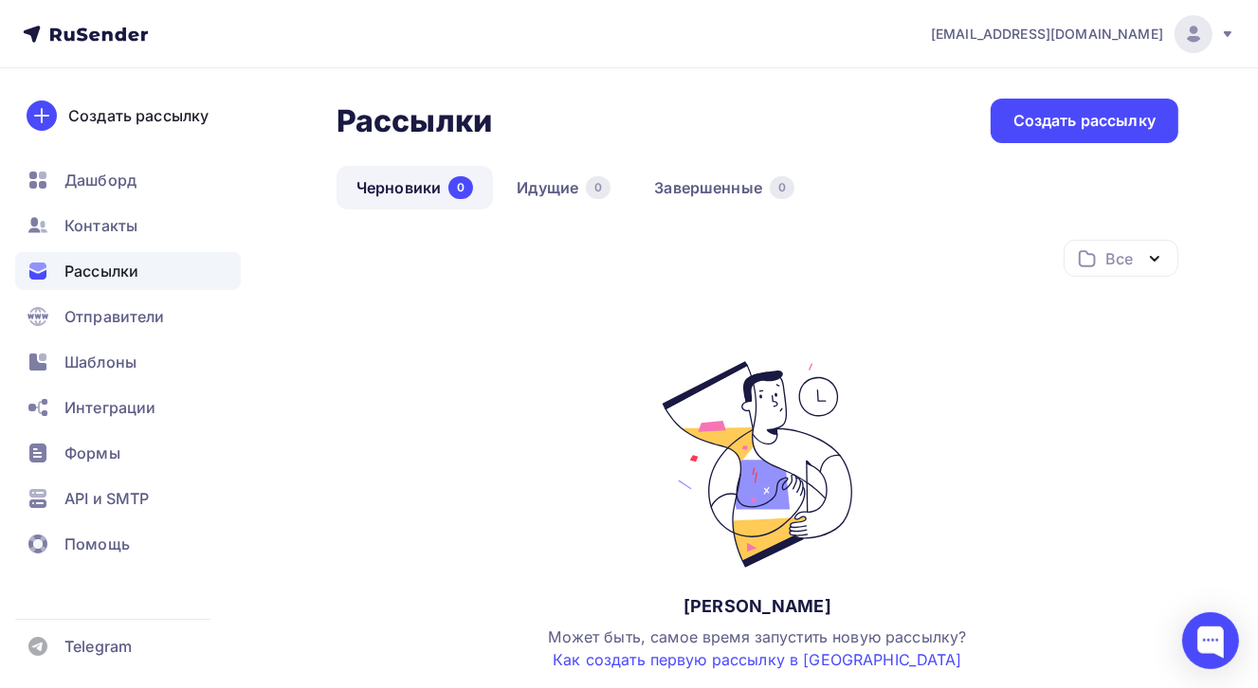
drag, startPoint x: 93, startPoint y: 182, endPoint x: 357, endPoint y: 218, distance: 266.9
click at [93, 182] on span "Дашборд" at bounding box center [100, 180] width 72 height 23
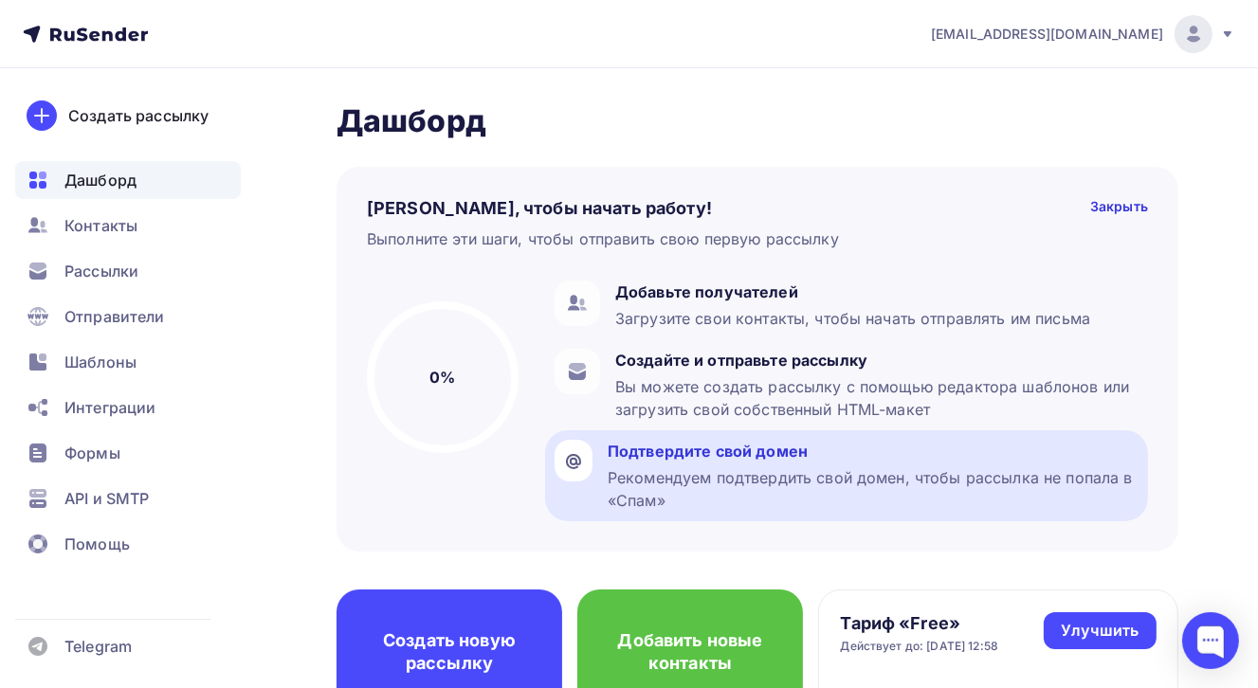
click at [720, 457] on div "Подтвердите свой домен" at bounding box center [873, 451] width 531 height 23
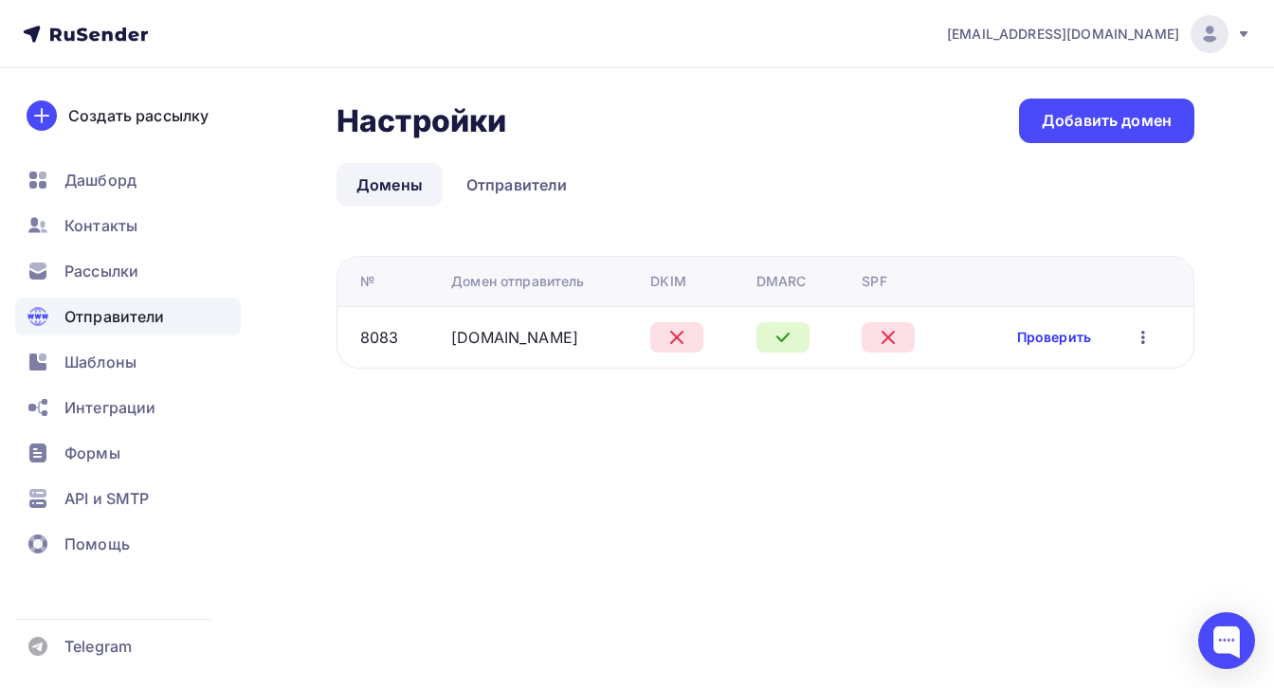
click at [1054, 337] on link "Проверить" at bounding box center [1054, 337] width 74 height 19
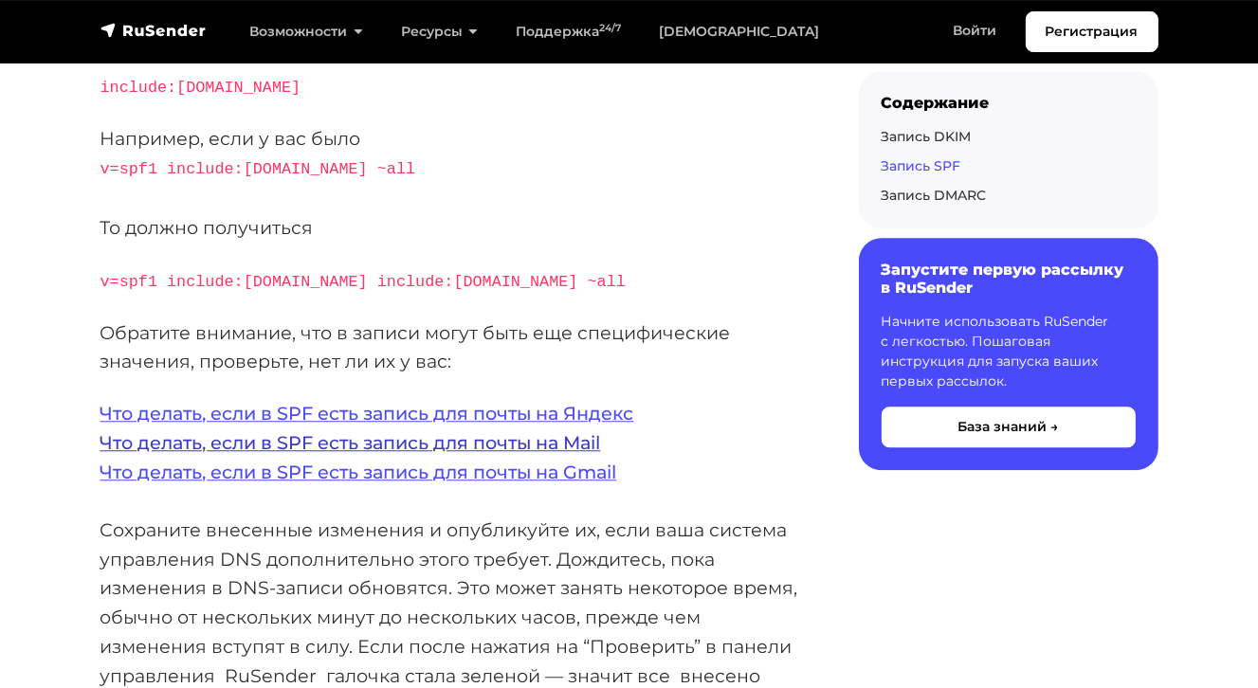
scroll to position [4266, 0]
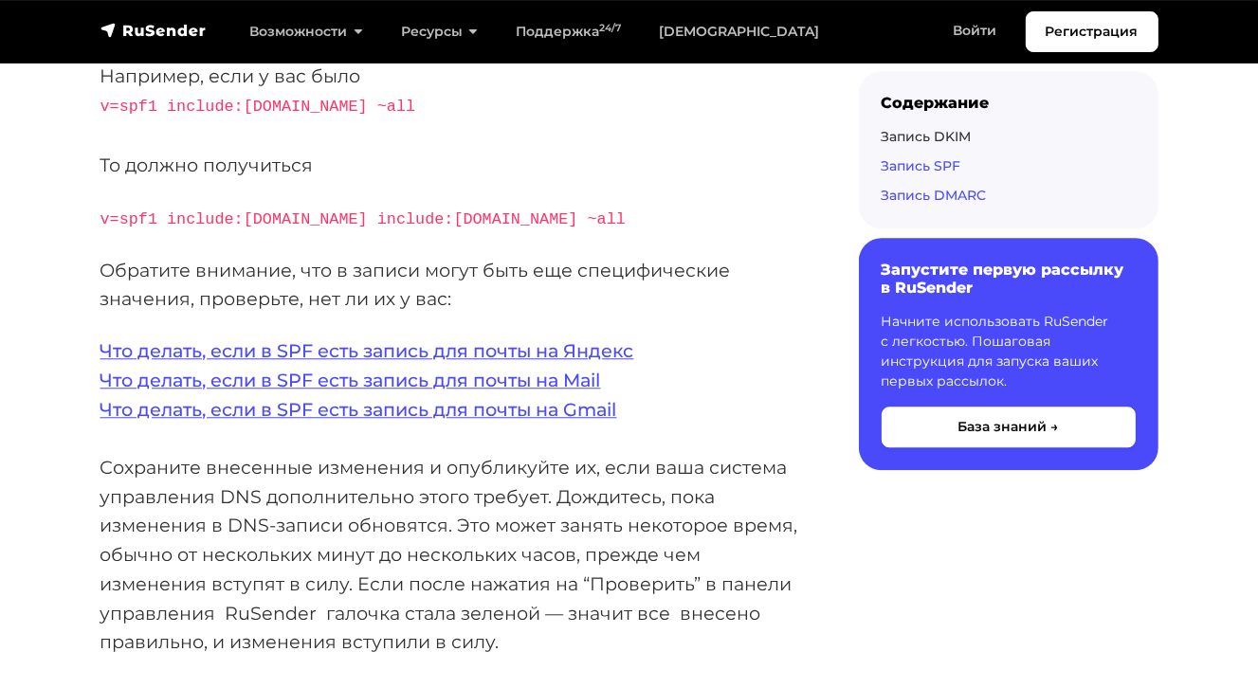
click at [964, 198] on link "Запись DMARC" at bounding box center [934, 195] width 105 height 17
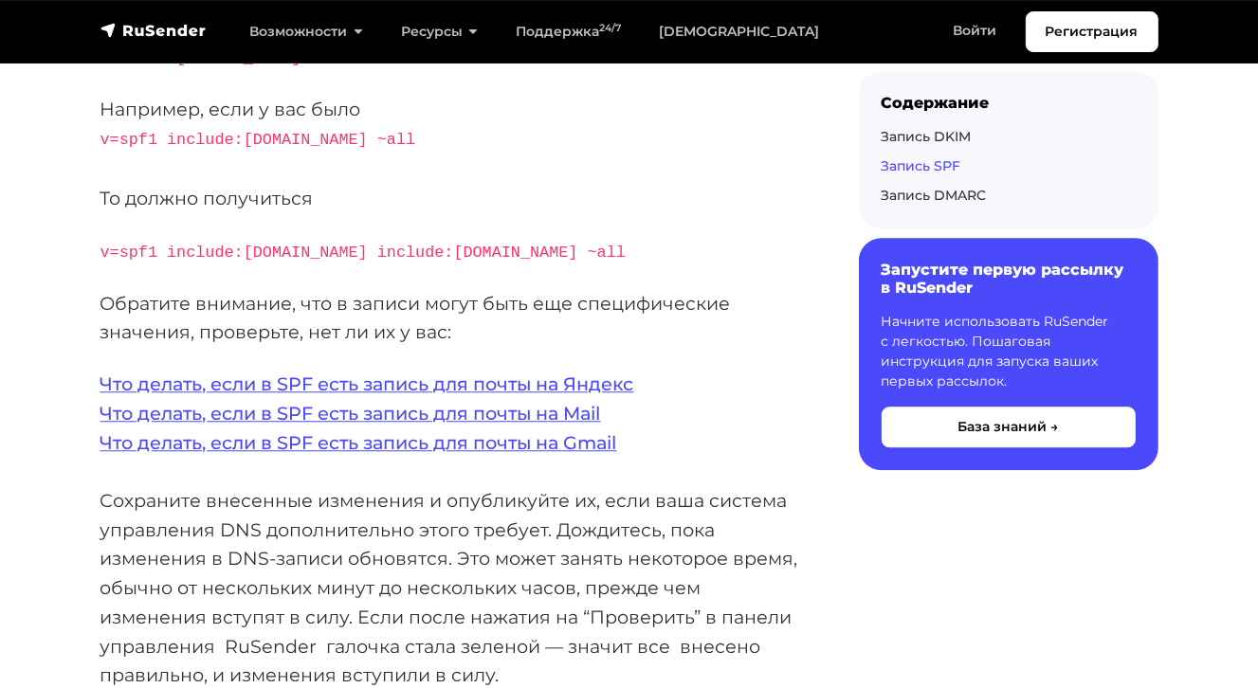
scroll to position [4227, 0]
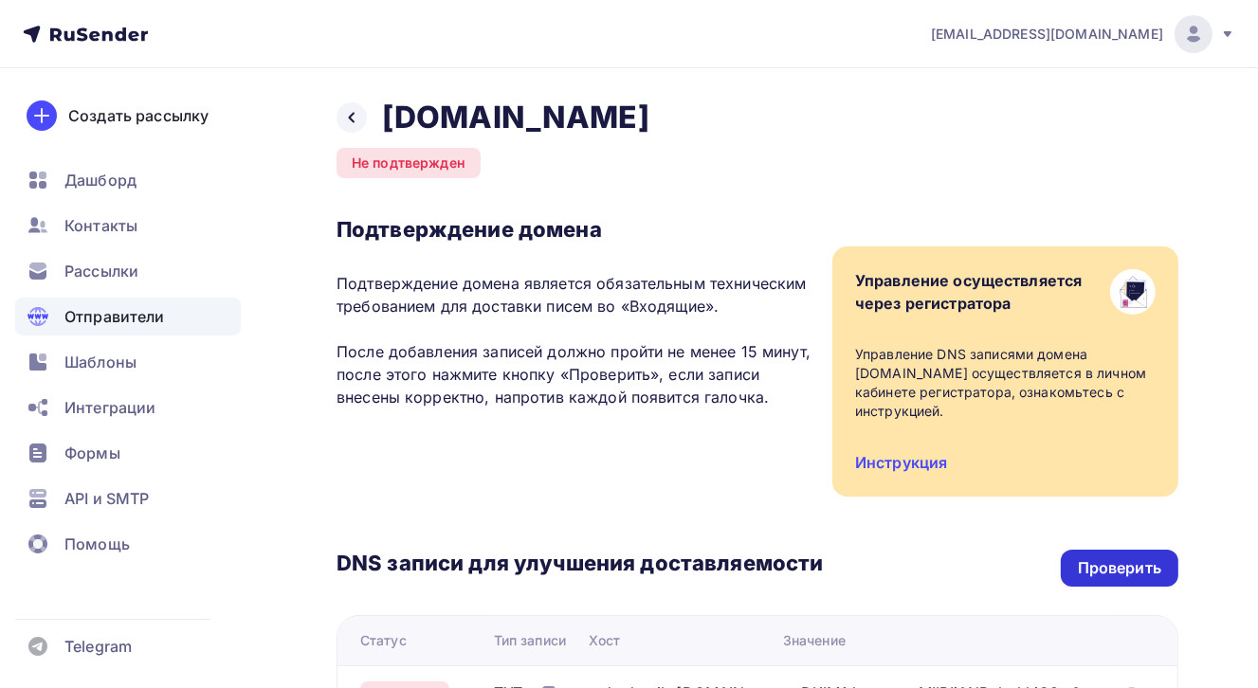
click at [1109, 565] on div "Проверить" at bounding box center [1119, 568] width 83 height 22
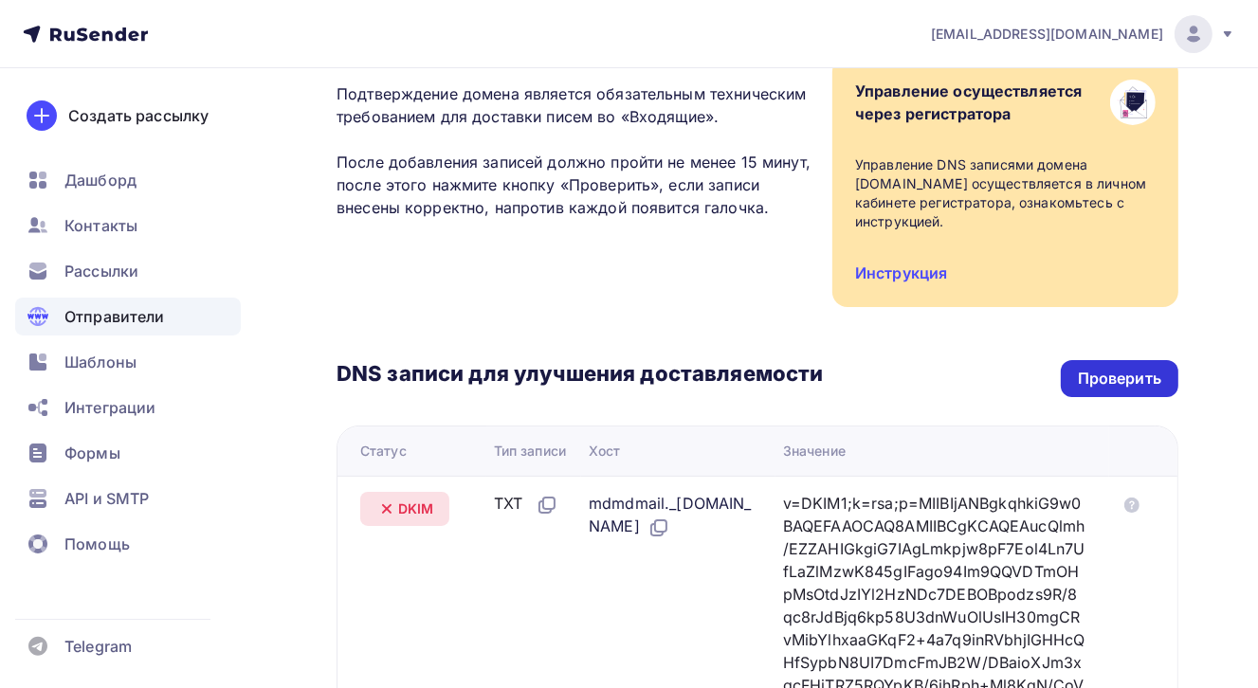
click at [1144, 387] on div "Проверить" at bounding box center [1119, 379] width 83 height 22
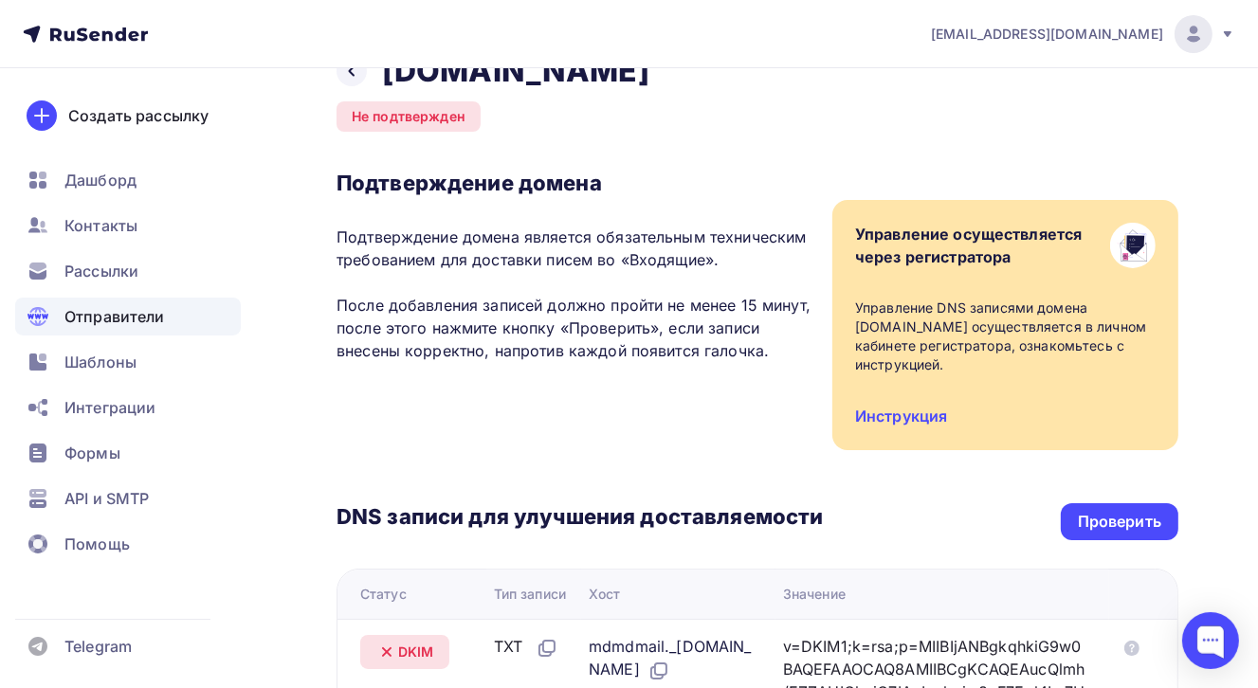
scroll to position [0, 0]
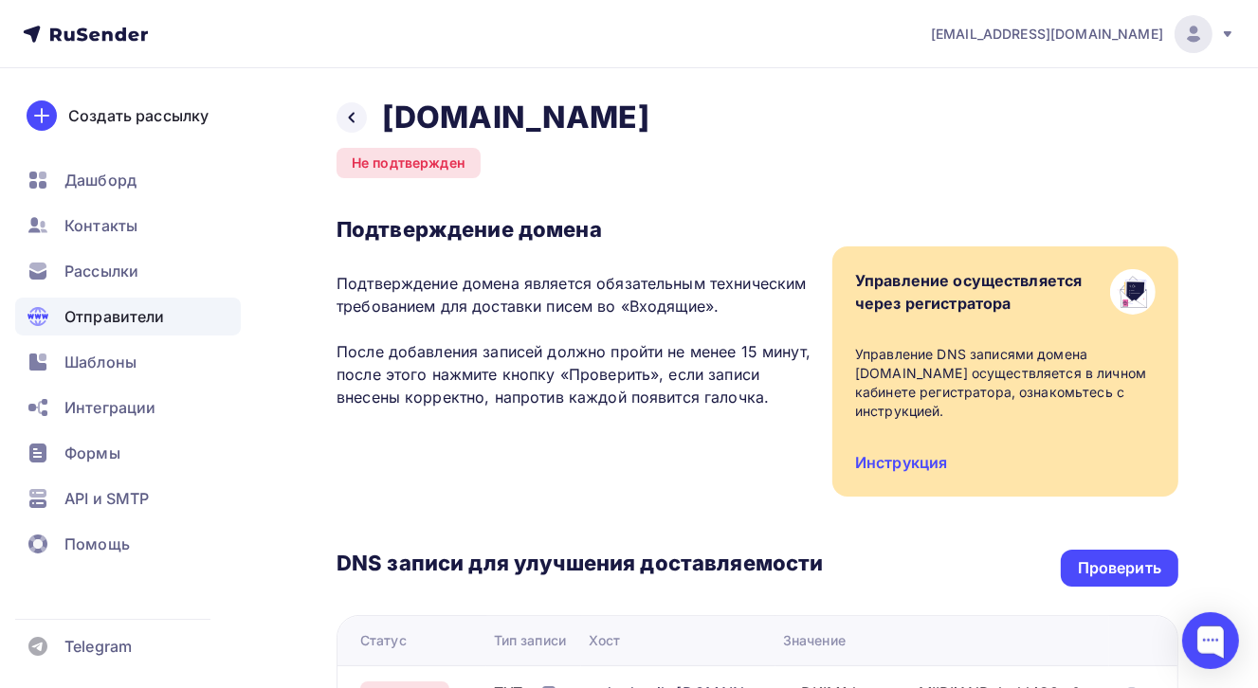
click at [441, 124] on h2 "[DOMAIN_NAME]" at bounding box center [515, 118] width 267 height 38
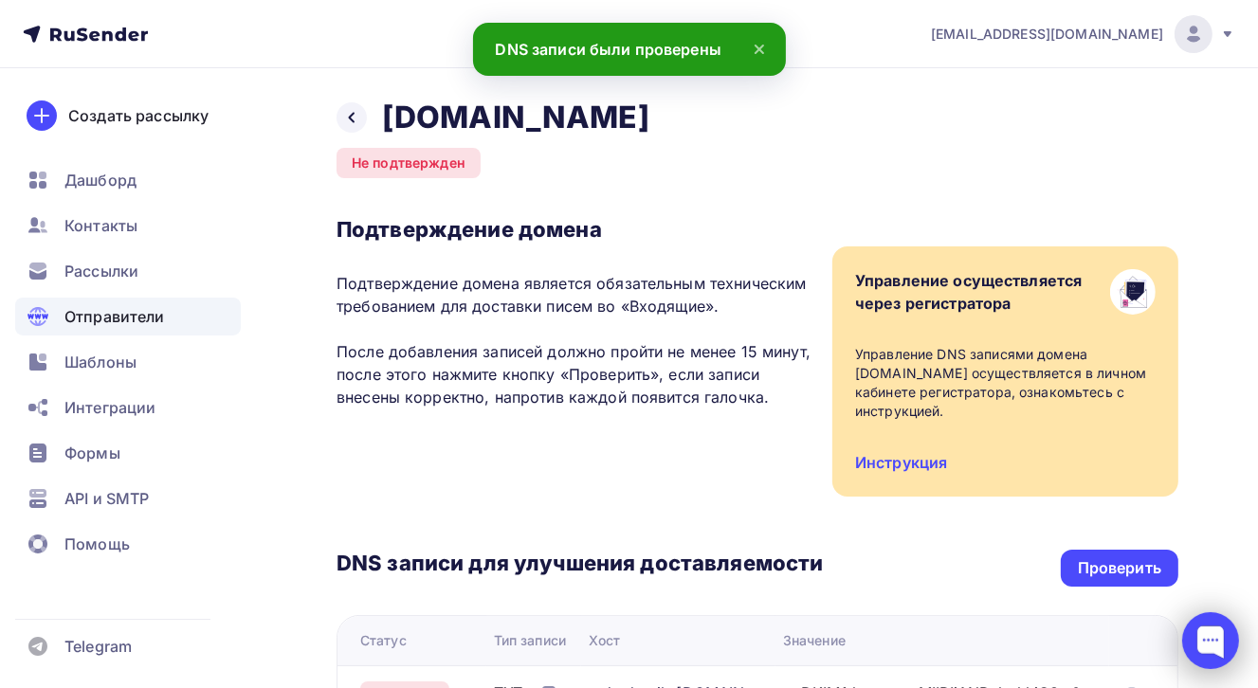
click at [1212, 641] on div at bounding box center [1210, 640] width 57 height 57
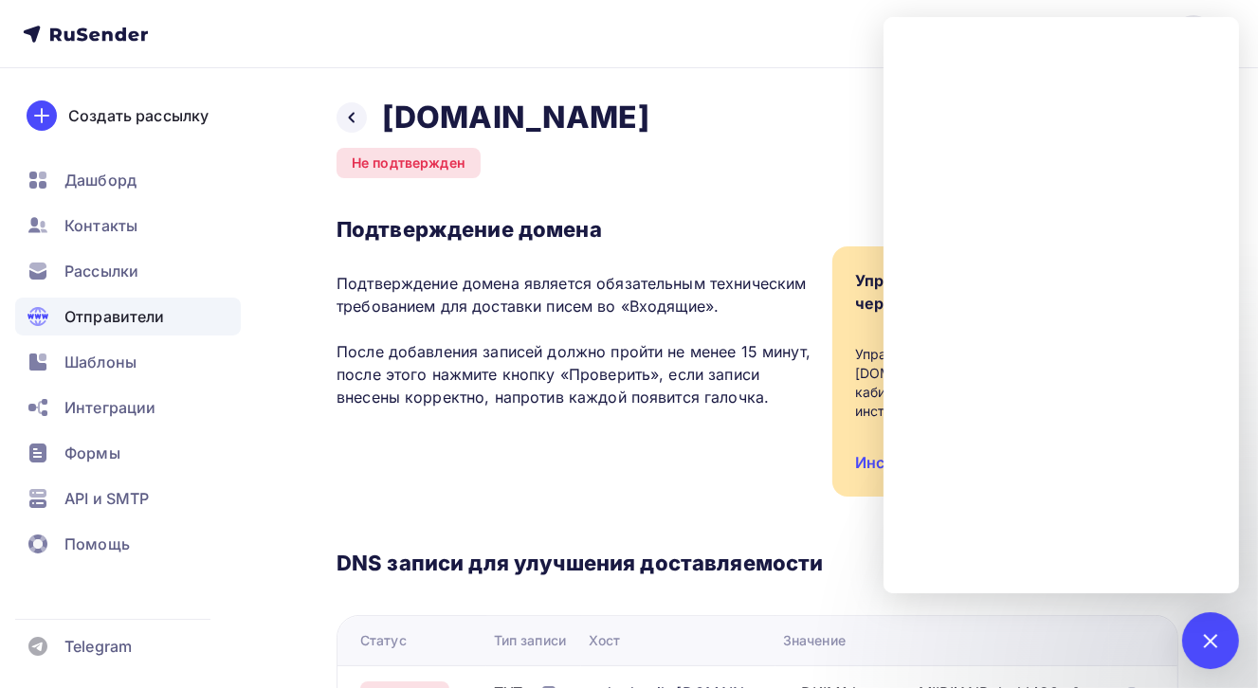
click at [603, 494] on div "Подтверждение домена Подтверждение домена является обязательным техническим тре…" at bounding box center [758, 356] width 842 height 281
click at [449, 493] on div "Подтверждение домена Подтверждение домена является обязательным техническим тре…" at bounding box center [758, 356] width 842 height 281
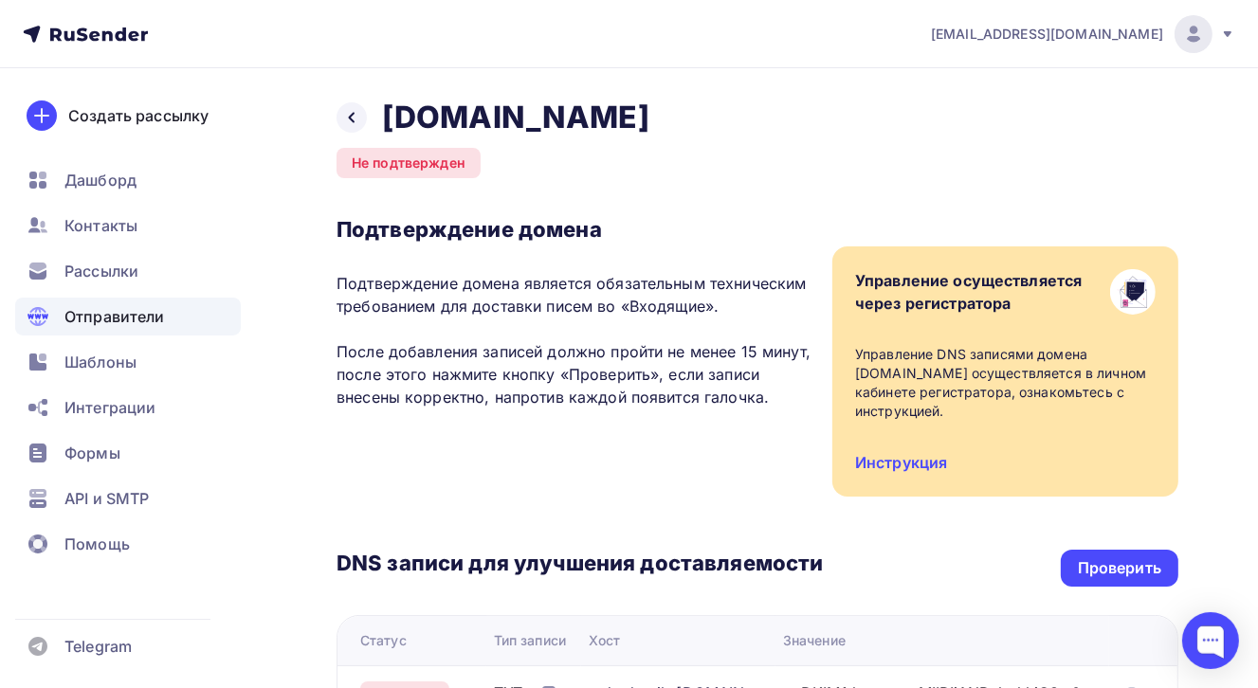
click at [1088, 565] on div at bounding box center [1061, 597] width 355 height 254
click at [1101, 576] on div "Проверить" at bounding box center [1119, 568] width 83 height 22
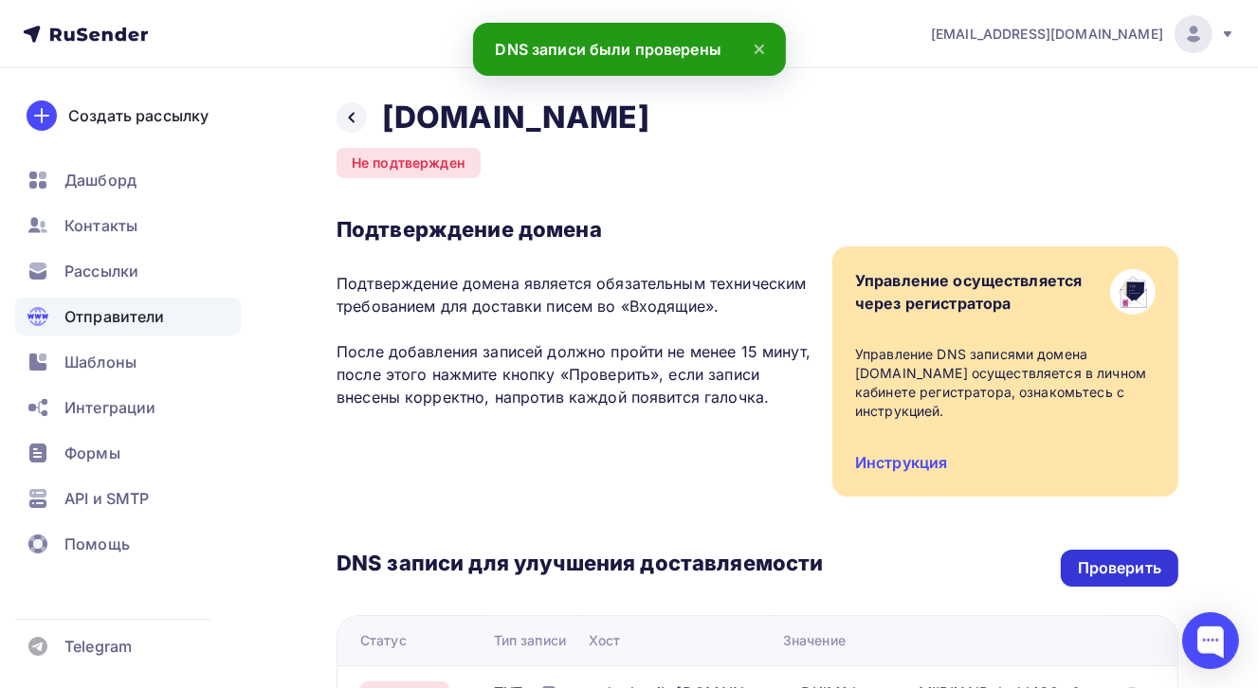
click at [1106, 572] on div "Проверить" at bounding box center [1119, 568] width 83 height 22
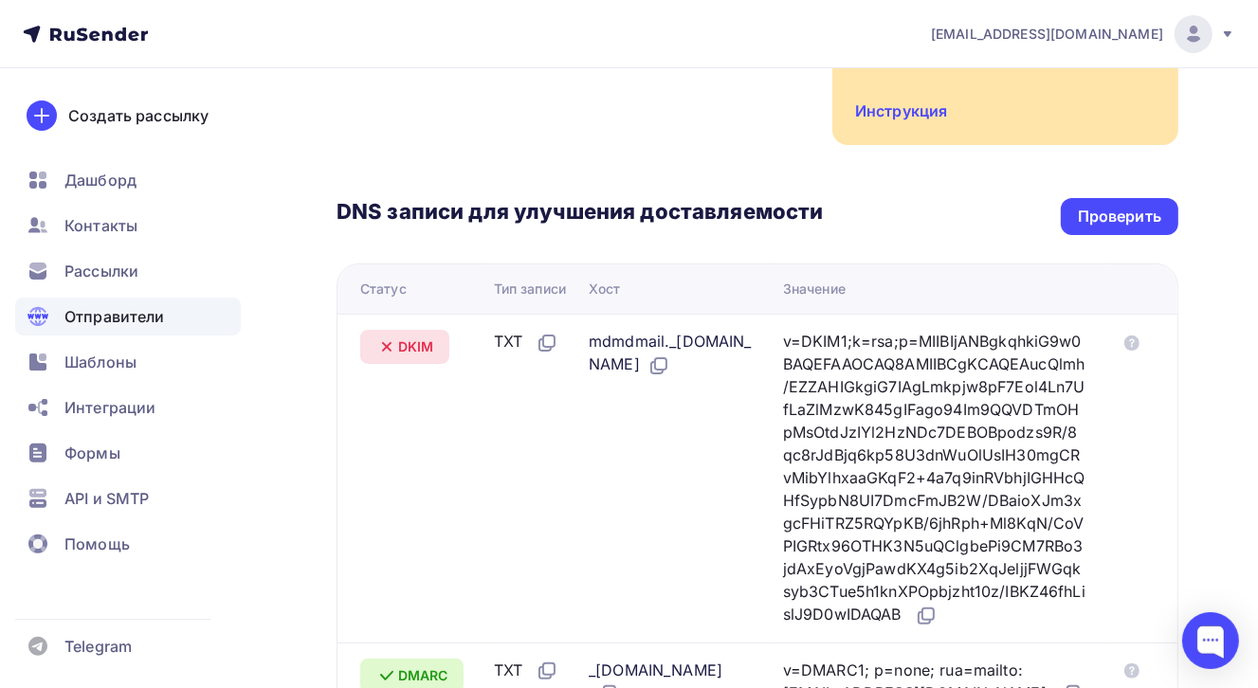
scroll to position [165, 0]
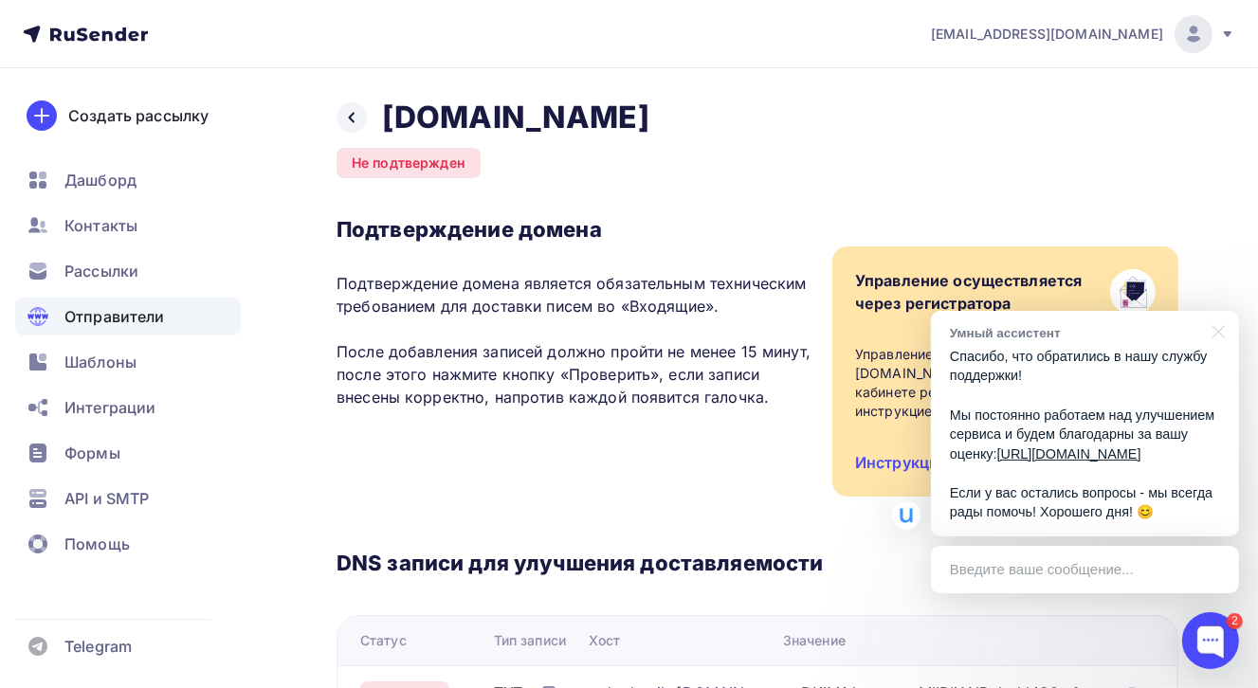
scroll to position [190, 0]
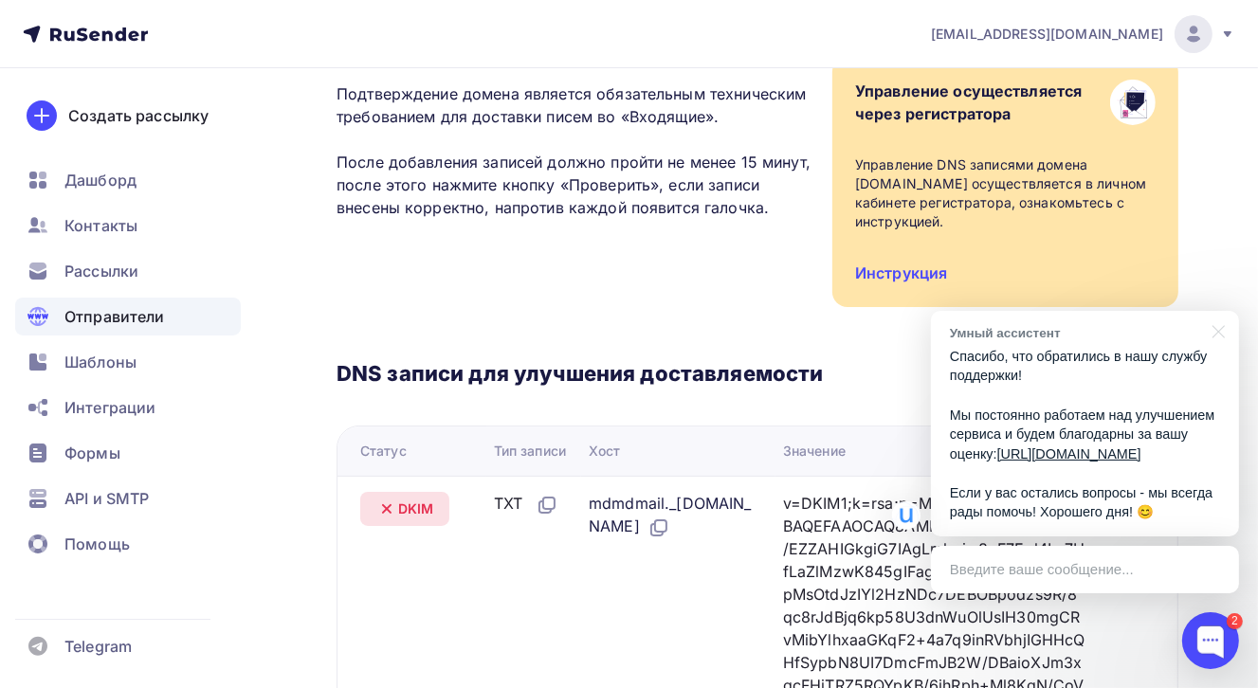
click at [363, 637] on td "DKIM" at bounding box center [411, 640] width 149 height 329
click at [1219, 313] on div at bounding box center [1215, 330] width 47 height 39
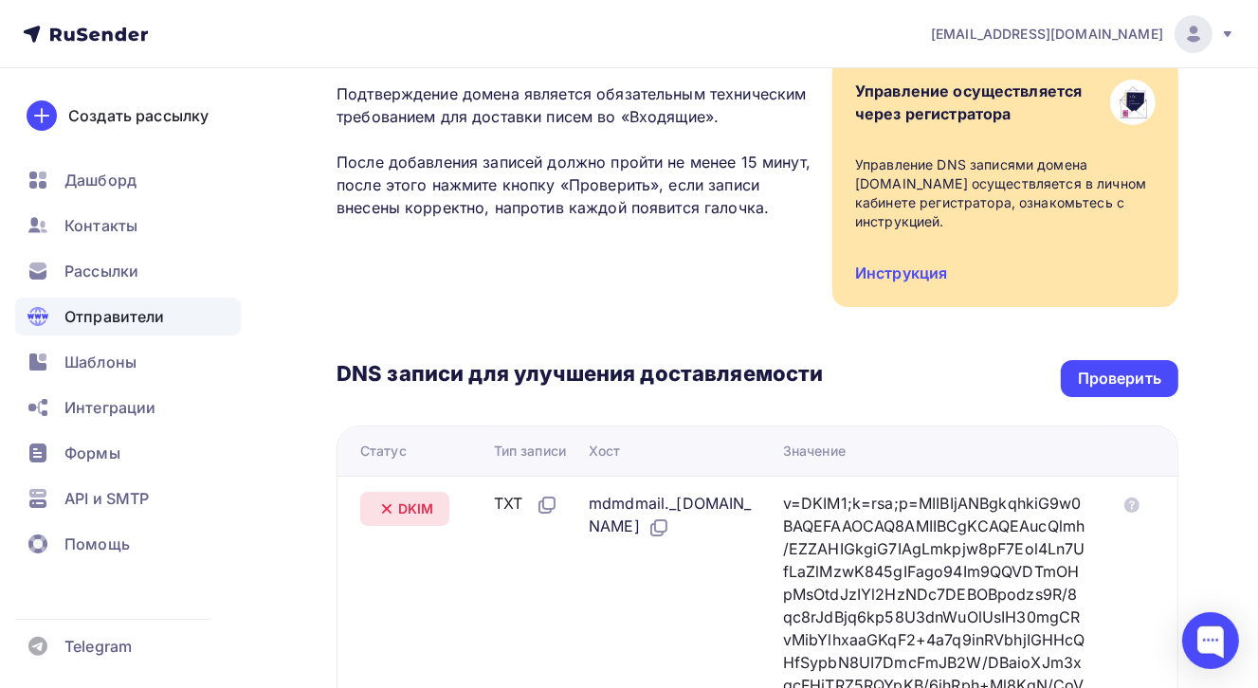
scroll to position [0, 0]
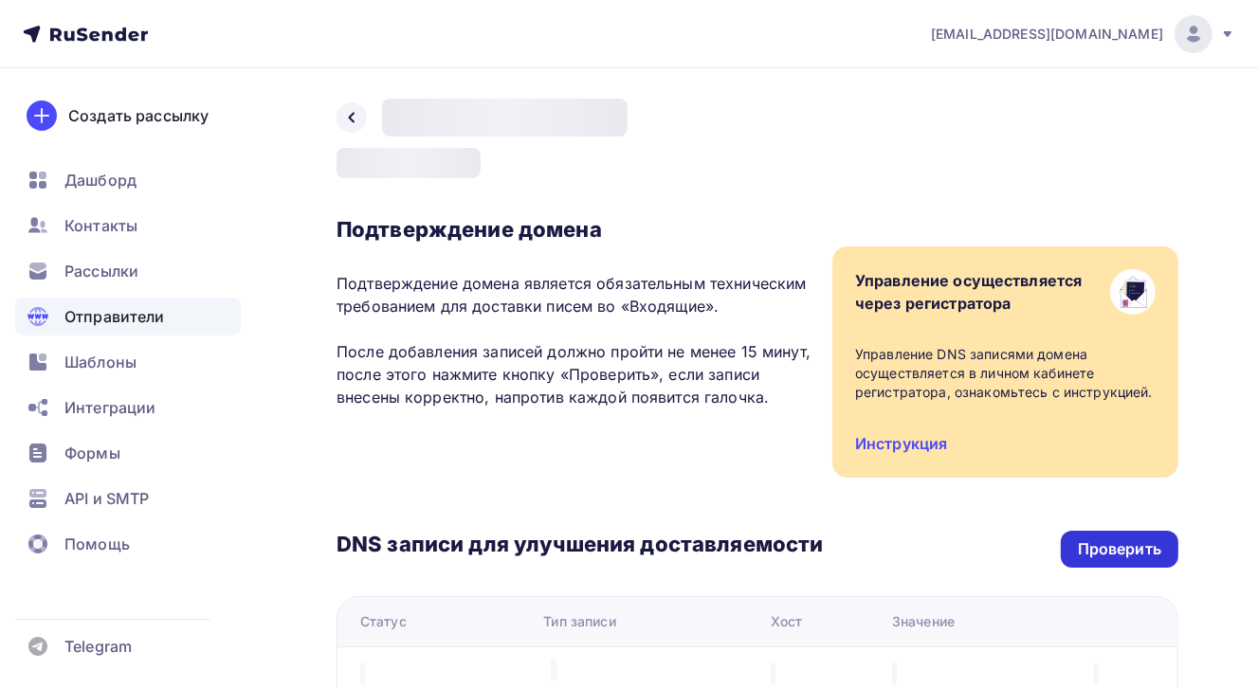
click at [1125, 556] on div "Проверить" at bounding box center [1119, 549] width 83 height 22
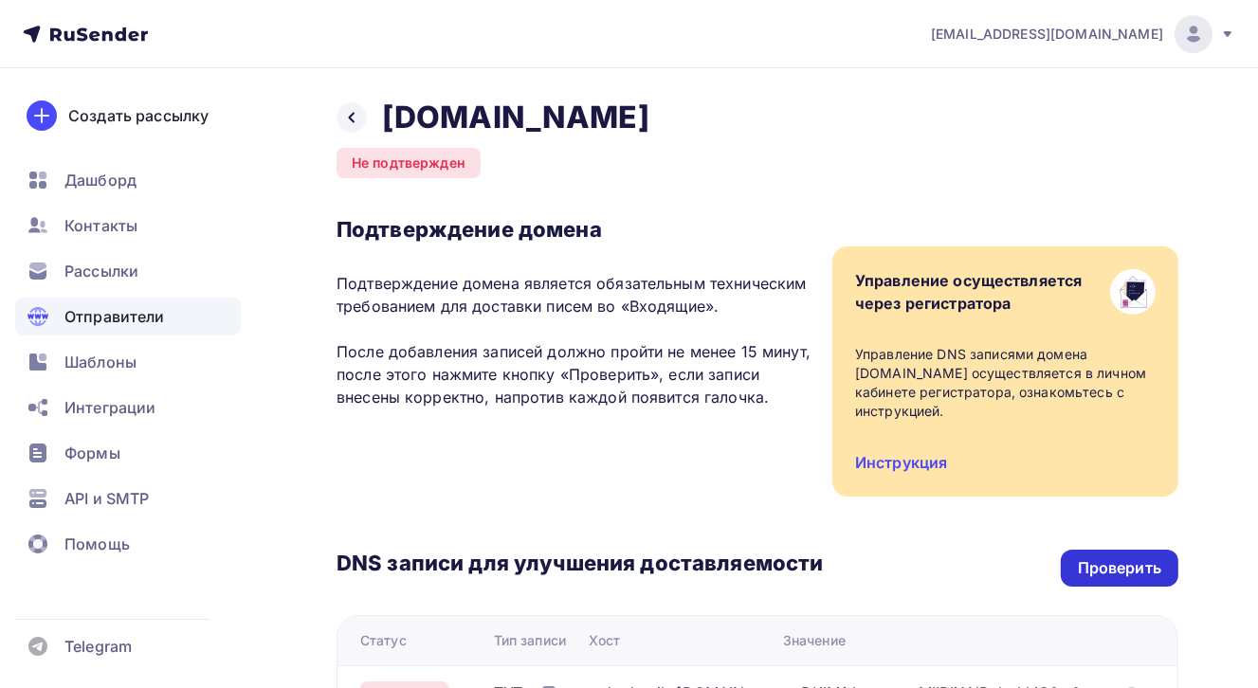
click at [1145, 559] on div "Проверить" at bounding box center [1119, 568] width 83 height 22
click at [1138, 573] on div "Проверить" at bounding box center [1119, 568] width 83 height 22
